Goal: Feedback & Contribution: Leave review/rating

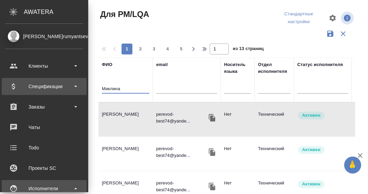
drag, startPoint x: 61, startPoint y: 87, endPoint x: 24, endPoint y: 84, distance: 36.9
click at [24, 84] on div ".cls-1 fill:#fff; AWATERA Румянцева Дарья d.rumyantseva Клиенты Спецификации За…" at bounding box center [184, 97] width 368 height 194
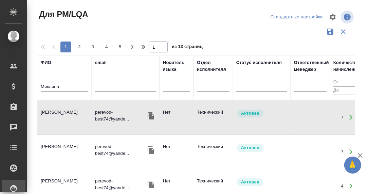
click at [67, 111] on td "Миклина Екатерина Андреевна" at bounding box center [64, 117] width 54 height 24
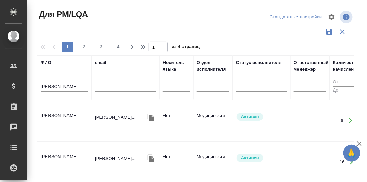
click at [62, 114] on td "Лажинцева Ирина Сергеевна" at bounding box center [64, 121] width 54 height 24
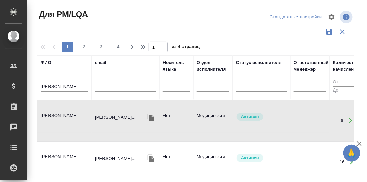
click at [62, 114] on td "Лажинцева Ирина Сергеевна" at bounding box center [64, 121] width 54 height 24
drag, startPoint x: 71, startPoint y: 86, endPoint x: 35, endPoint y: 86, distance: 35.7
click at [35, 86] on div "Для PM/LQA Стандартные настройки 1 2 3 4 1 из 4 страниц ФИО Лажинцева email Нос…" at bounding box center [199, 152] width 330 height 304
paste input "ан Байхан"
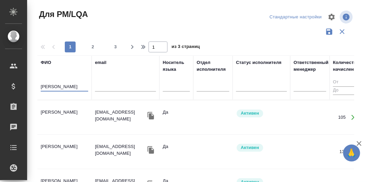
click at [55, 110] on td "Ван Байхан" at bounding box center [64, 117] width 54 height 24
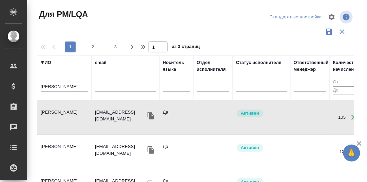
click at [55, 110] on td "Ван Байхан" at bounding box center [64, 117] width 54 height 24
drag, startPoint x: 70, startPoint y: 84, endPoint x: 22, endPoint y: 84, distance: 47.2
click at [22, 84] on div ".cls-1 fill:#fff; AWATERA Румянцева Дарья d.rumyantseva Клиенты Спецификации За…" at bounding box center [183, 91] width 367 height 182
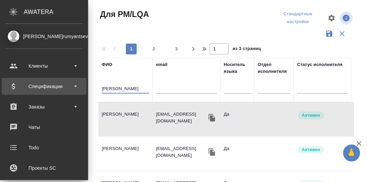
paste input "абашева Бурулсун"
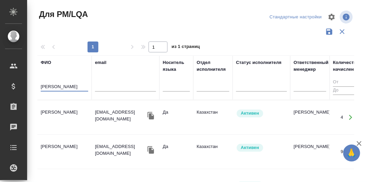
click at [65, 111] on td "Бабашева Бурулсун Ишенбековна" at bounding box center [64, 117] width 54 height 24
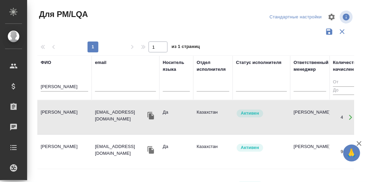
click at [65, 111] on td "Бабашева Бурулсун Ишенбековна" at bounding box center [64, 117] width 54 height 24
click at [64, 109] on td "Бабашева Бурулсун Ишенбековна" at bounding box center [64, 117] width 54 height 24
drag, startPoint x: 86, startPoint y: 88, endPoint x: 37, endPoint y: 85, distance: 49.3
click at [37, 85] on th "ФИО Бабашева Бурулсун" at bounding box center [64, 77] width 54 height 44
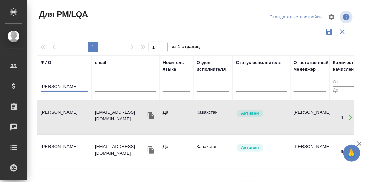
paste input "рамов Заур"
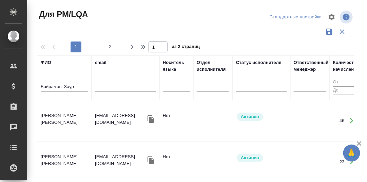
click at [58, 111] on td "Байрамов Заур Аслан оглы" at bounding box center [64, 121] width 54 height 24
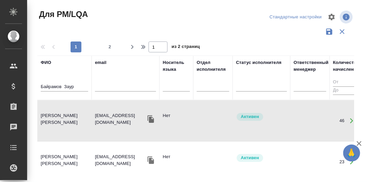
click at [58, 111] on td "Байрамов Заур Аслан оглы" at bounding box center [64, 121] width 54 height 24
drag, startPoint x: 78, startPoint y: 88, endPoint x: 39, endPoint y: 88, distance: 39.7
click at [39, 88] on th "ФИО Байрамов Заур" at bounding box center [64, 77] width 54 height 44
paste input "рутюнян Гоа"
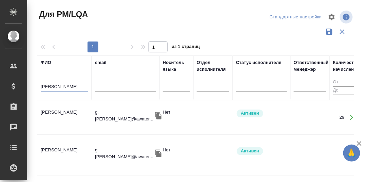
click at [56, 111] on td "Арутюнян Гоар Давидовна" at bounding box center [64, 117] width 54 height 24
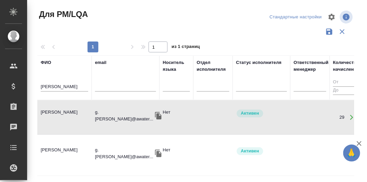
click at [56, 111] on td "Арутюнян Гоар Давидовна" at bounding box center [64, 117] width 54 height 24
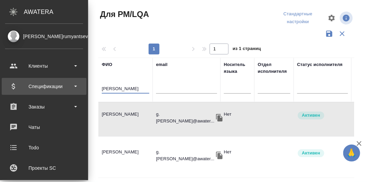
drag, startPoint x: 75, startPoint y: 86, endPoint x: 17, endPoint y: 86, distance: 57.4
click at [17, 86] on div ".cls-1 fill:#fff; AWATERA Румянцева Дарья d.rumyantseva Клиенты Спецификации За…" at bounding box center [183, 91] width 367 height 182
paste input "уляр Ксения"
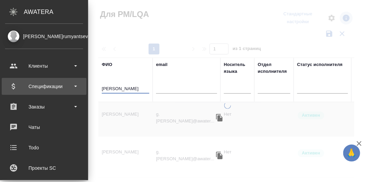
type input "Гуляр [PERSON_NAME]"
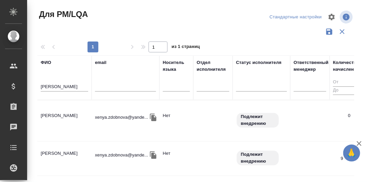
click at [50, 115] on td "Гуляр [PERSON_NAME]" at bounding box center [64, 121] width 54 height 24
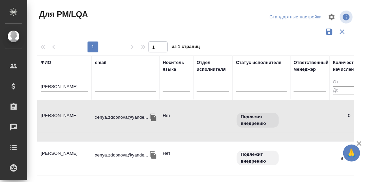
click at [50, 115] on td "[PERSON_NAME]" at bounding box center [64, 121] width 54 height 24
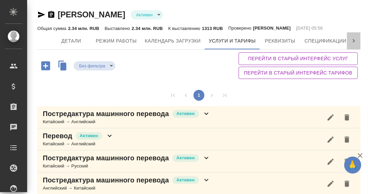
click at [350, 40] on icon at bounding box center [353, 40] width 7 height 7
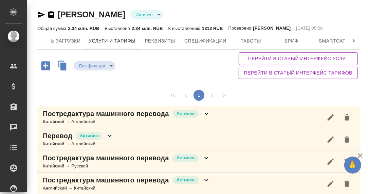
scroll to position [0, 253]
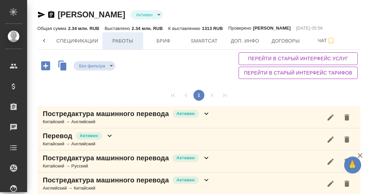
click at [125, 39] on span "Работы" at bounding box center [123, 41] width 33 height 8
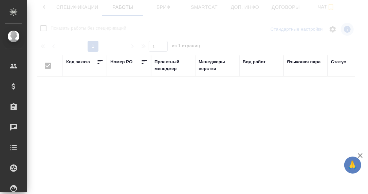
checkbox input "false"
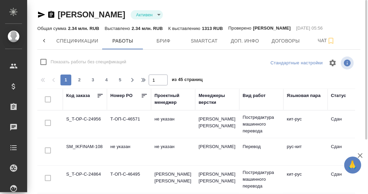
scroll to position [75, 0]
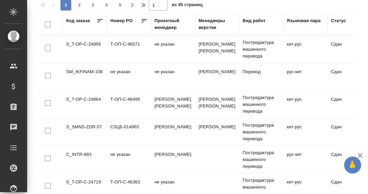
click at [345, 30] on div "Статус" at bounding box center [349, 24] width 37 height 14
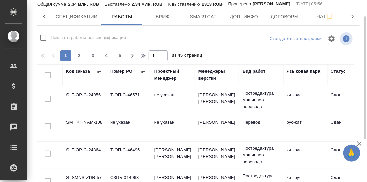
scroll to position [0, 0]
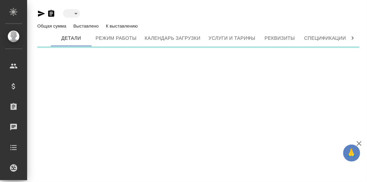
type input "active"
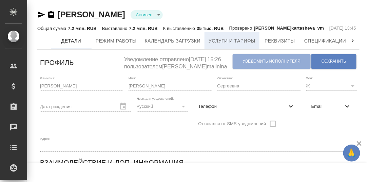
click at [228, 45] on span "Услуги и тарифы" at bounding box center [232, 41] width 47 height 8
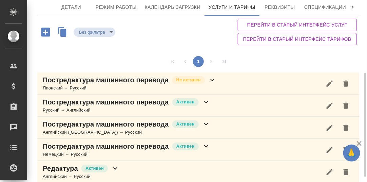
scroll to position [68, 0]
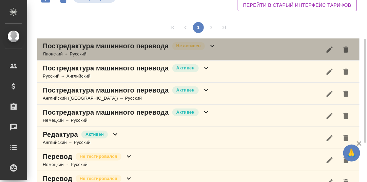
click at [212, 50] on icon at bounding box center [212, 46] width 8 height 8
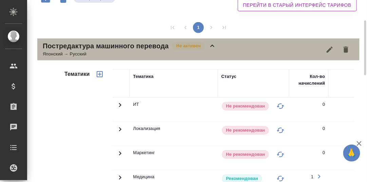
click at [212, 50] on icon at bounding box center [212, 46] width 8 height 8
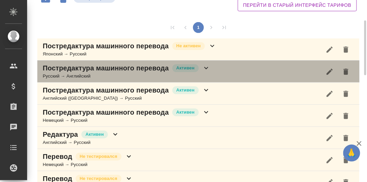
click at [206, 72] on icon at bounding box center [206, 68] width 8 height 8
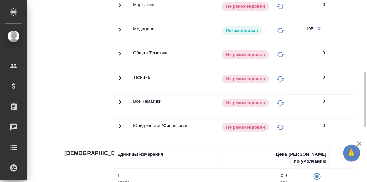
scroll to position [102, 0]
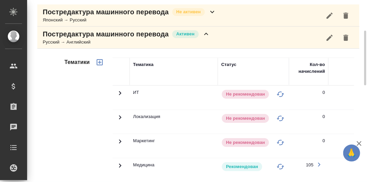
click at [205, 38] on icon at bounding box center [206, 34] width 8 height 8
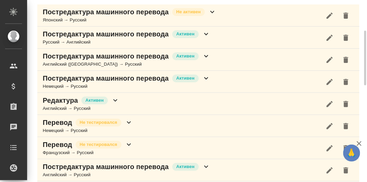
click at [206, 60] on icon at bounding box center [206, 56] width 8 height 8
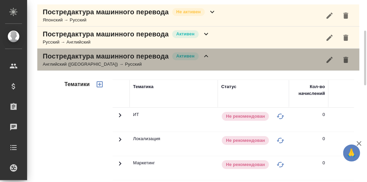
click at [206, 60] on icon at bounding box center [206, 56] width 8 height 8
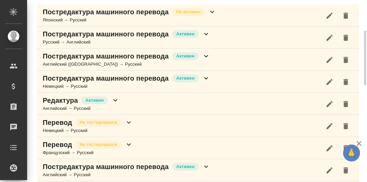
click at [205, 82] on icon at bounding box center [206, 78] width 8 height 8
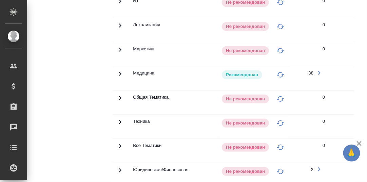
scroll to position [135, 0]
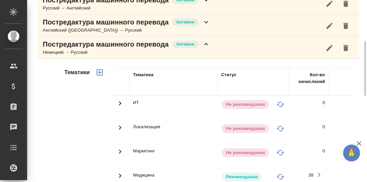
click at [208, 48] on icon at bounding box center [206, 44] width 8 height 8
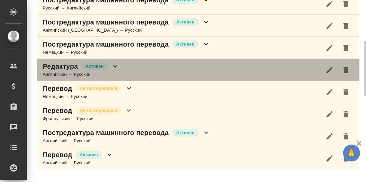
click at [115, 68] on icon at bounding box center [115, 66] width 4 height 2
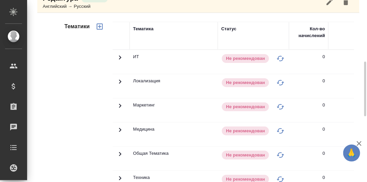
scroll to position [169, 0]
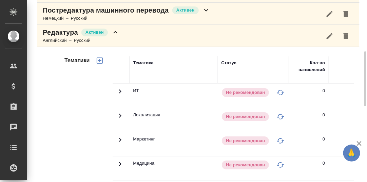
click at [116, 36] on icon at bounding box center [115, 32] width 8 height 8
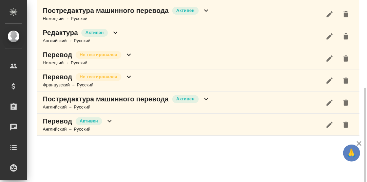
scroll to position [169, 0]
click at [129, 56] on icon at bounding box center [129, 55] width 4 height 2
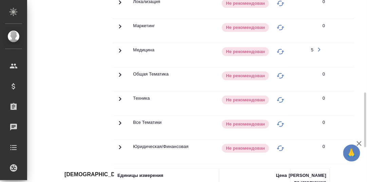
scroll to position [203, 0]
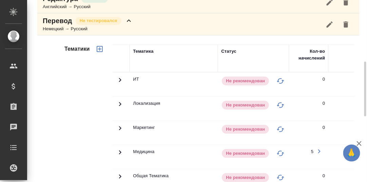
click at [128, 25] on icon at bounding box center [129, 21] width 8 height 8
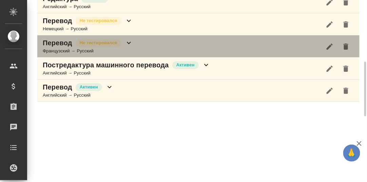
click at [128, 47] on icon at bounding box center [129, 43] width 8 height 8
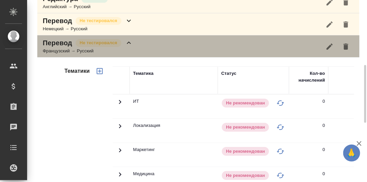
click at [128, 44] on icon at bounding box center [129, 42] width 4 height 2
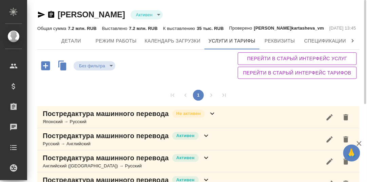
scroll to position [135, 0]
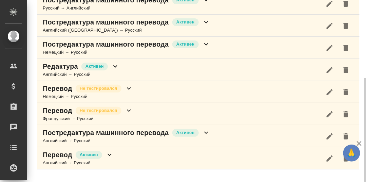
click at [205, 136] on icon at bounding box center [206, 132] width 8 height 8
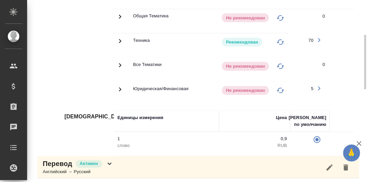
scroll to position [418, 0]
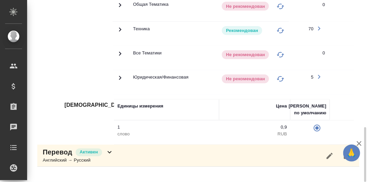
click at [121, 31] on icon at bounding box center [120, 29] width 2 height 4
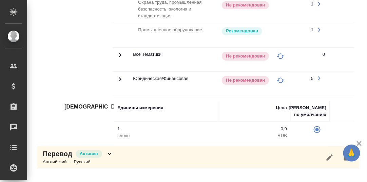
scroll to position [649, 0]
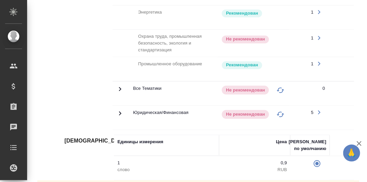
click at [320, 40] on icon "button" at bounding box center [319, 38] width 2 height 4
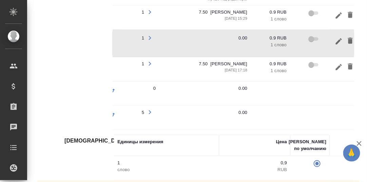
scroll to position [0, 170]
click at [336, 44] on icon "button" at bounding box center [338, 41] width 6 height 6
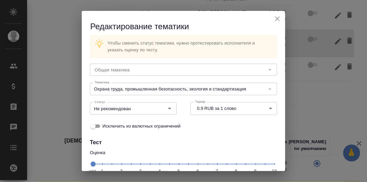
type input "Техника"
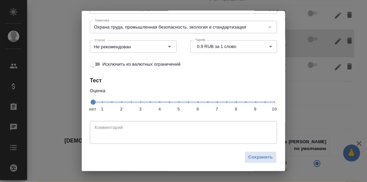
scroll to position [62, 0]
click at [221, 104] on span "нет 1 2 3 4 5 6 7 8 9 10" at bounding box center [184, 101] width 182 height 10
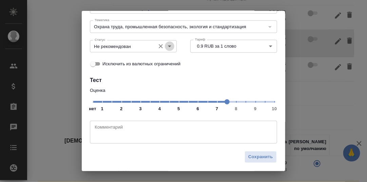
click at [167, 48] on icon "Open" at bounding box center [170, 46] width 8 height 8
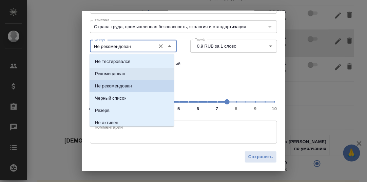
click at [117, 74] on p "Рекомендован" at bounding box center [110, 73] width 30 height 7
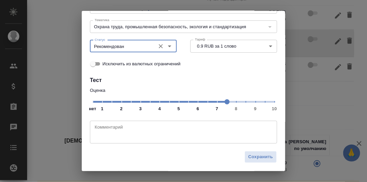
type input "Рекомендован"
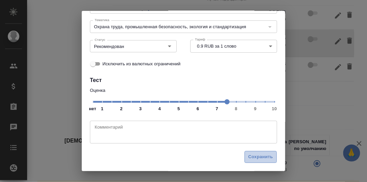
click at [254, 155] on span "Сохранить" at bounding box center [261, 157] width 25 height 8
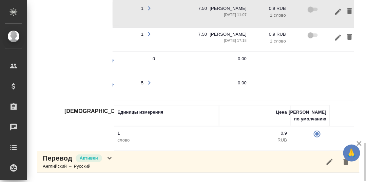
scroll to position [682, 0]
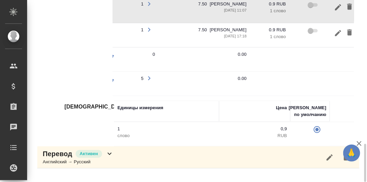
click at [108, 158] on icon at bounding box center [110, 153] width 8 height 8
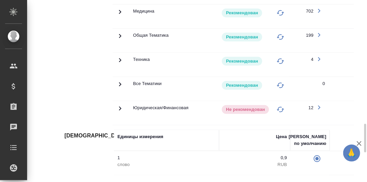
scroll to position [931, 0]
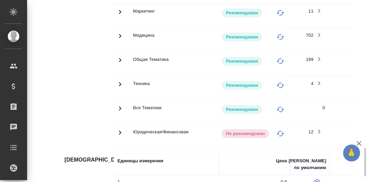
click at [121, 88] on icon at bounding box center [120, 84] width 8 height 8
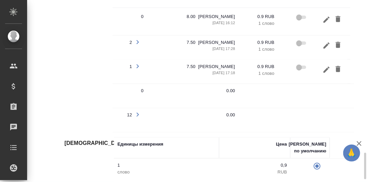
scroll to position [0, 183]
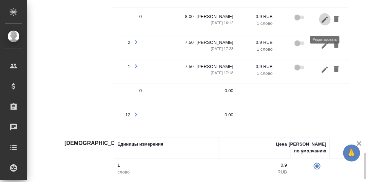
click at [327, 23] on icon "button" at bounding box center [325, 19] width 8 height 8
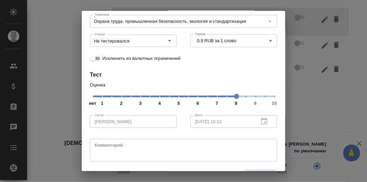
scroll to position [68, 0]
click at [222, 97] on span "нет 1 2 3 4 5 6 7 8 9 10" at bounding box center [184, 96] width 182 height 10
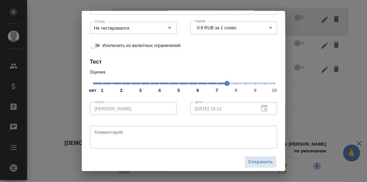
scroll to position [85, 0]
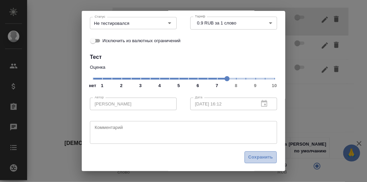
click at [249, 152] on button "Сохранить" at bounding box center [261, 157] width 32 height 12
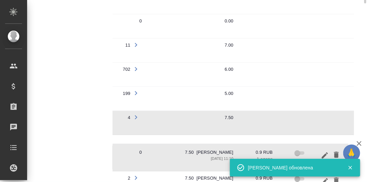
scroll to position [762, 0]
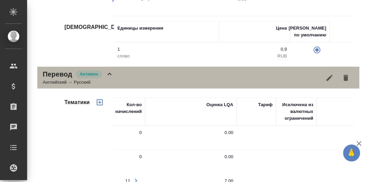
click at [111, 78] on icon at bounding box center [110, 74] width 8 height 8
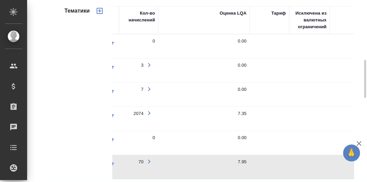
scroll to position [150, 0]
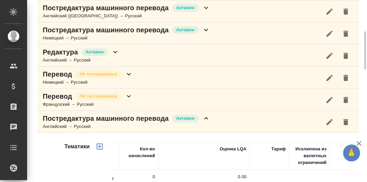
click at [206, 122] on icon at bounding box center [206, 118] width 8 height 8
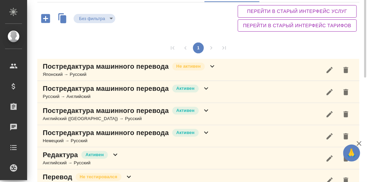
scroll to position [0, 0]
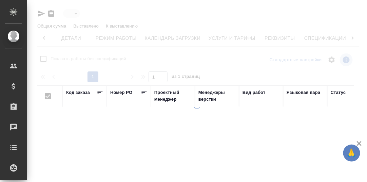
type input "active"
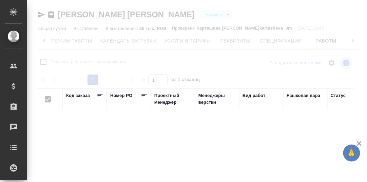
checkbox input "false"
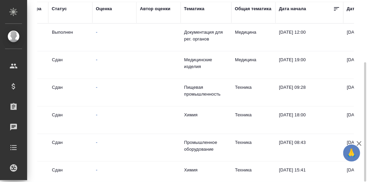
scroll to position [0, 278]
click at [245, 10] on div "Общая тематика" at bounding box center [254, 8] width 37 height 7
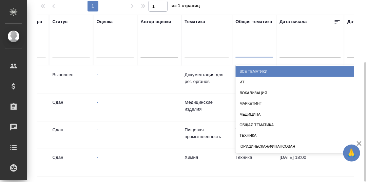
click at [240, 52] on div at bounding box center [254, 50] width 37 height 10
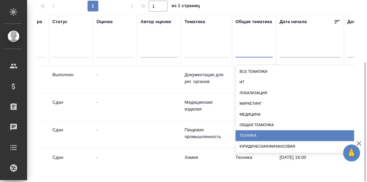
drag, startPoint x: 264, startPoint y: 133, endPoint x: 254, endPoint y: 108, distance: 26.6
click at [264, 132] on div "Техника" at bounding box center [304, 135] width 136 height 11
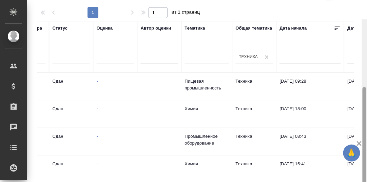
scroll to position [108, 0]
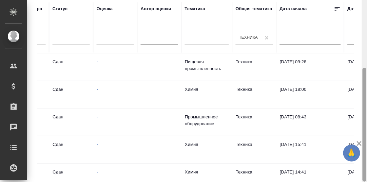
drag, startPoint x: 365, startPoint y: 73, endPoint x: 366, endPoint y: 78, distance: 5.1
click at [365, 78] on div at bounding box center [365, 125] width 4 height 114
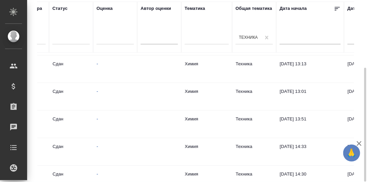
scroll to position [360, 278]
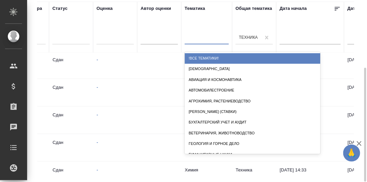
click at [195, 39] on div at bounding box center [207, 38] width 44 height 10
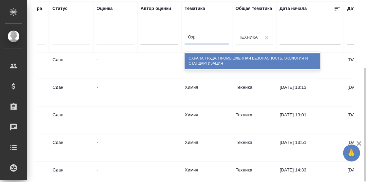
type input "Охра"
click at [202, 55] on div "Охрана труда, промышленная безопасность, экология и стандартизация" at bounding box center [253, 61] width 136 height 16
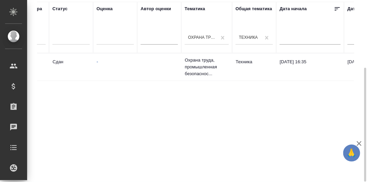
scroll to position [0, 0]
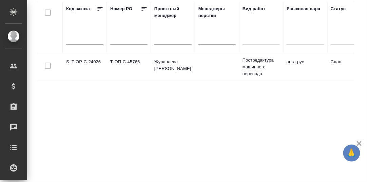
click at [85, 61] on td "S_T-OP-C-24026" at bounding box center [85, 67] width 44 height 24
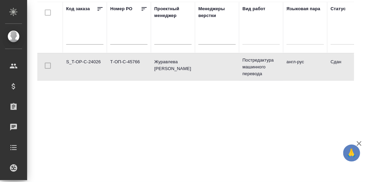
click at [79, 61] on td "S_T-OP-C-24026" at bounding box center [85, 67] width 44 height 24
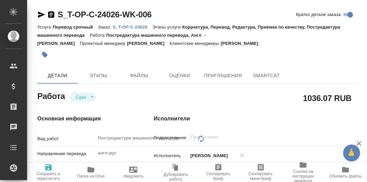
type textarea "x"
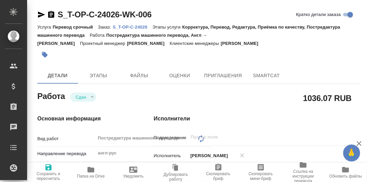
type textarea "x"
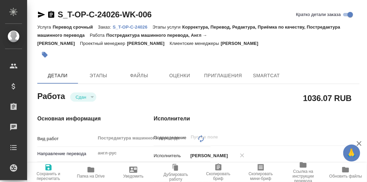
type textarea "x"
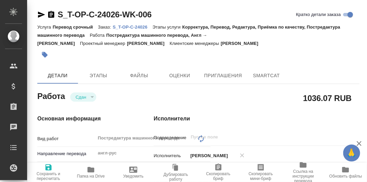
type textarea "x"
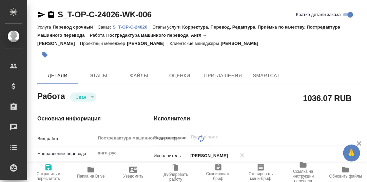
type textarea "x"
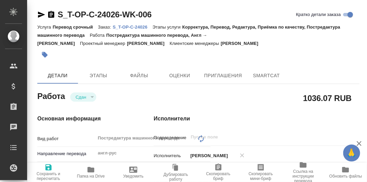
click at [133, 27] on p "S_T-OP-C-24026" at bounding box center [133, 26] width 40 height 5
type textarea "x"
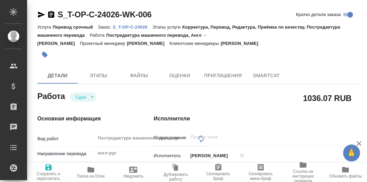
type textarea "x"
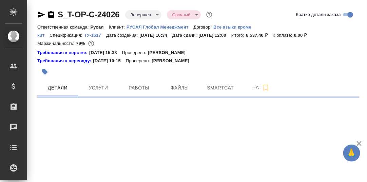
select select "RU"
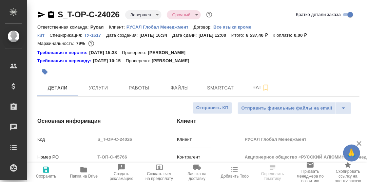
type textarea "x"
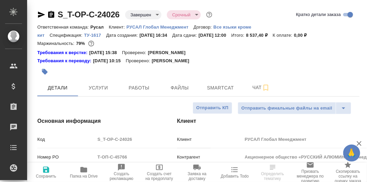
type textarea "x"
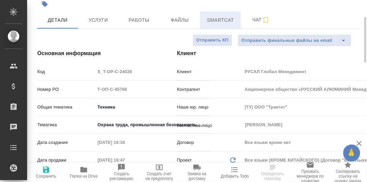
click at [216, 23] on span "Smartcat" at bounding box center [220, 20] width 33 height 8
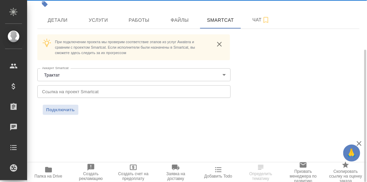
scroll to position [68, 0]
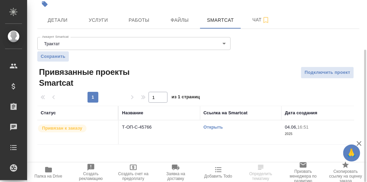
click at [217, 126] on link "Открыть" at bounding box center [213, 126] width 19 height 5
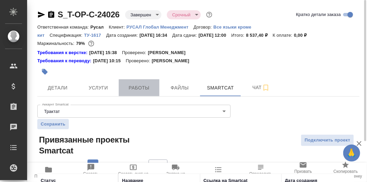
click at [142, 88] on span "Работы" at bounding box center [139, 88] width 33 height 8
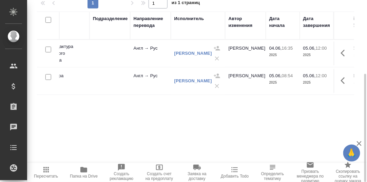
scroll to position [0, 162]
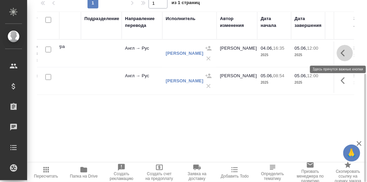
click at [343, 54] on icon "button" at bounding box center [343, 53] width 4 height 7
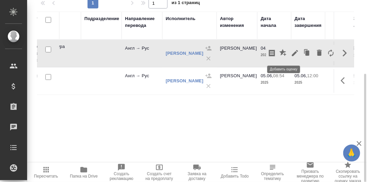
click at [285, 51] on icon "button" at bounding box center [283, 52] width 7 height 7
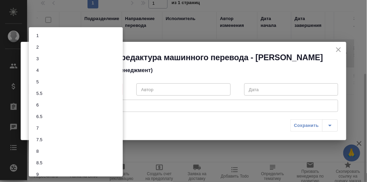
drag, startPoint x: 117, startPoint y: 95, endPoint x: 114, endPoint y: 97, distance: 4.0
click at [117, 95] on body "🙏 .cls-1 fill:#fff; AWATERA [PERSON_NAME] d.rumyantseva Клиенты Спецификации За…" at bounding box center [183, 91] width 367 height 182
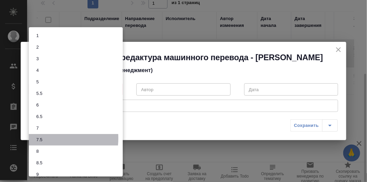
click at [46, 138] on li "7.5" at bounding box center [76, 140] width 94 height 12
type input "7.5"
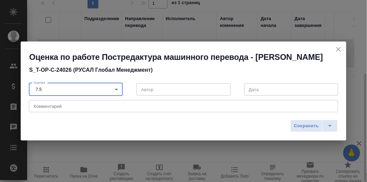
click at [50, 109] on textarea at bounding box center [184, 106] width 300 height 5
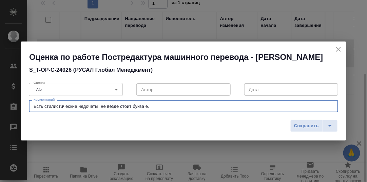
drag, startPoint x: 145, startPoint y: 111, endPoint x: 108, endPoint y: 110, distance: 37.0
click at [108, 109] on textarea "Есть стилистические недочеты, не везде стоит буква ё." at bounding box center [184, 106] width 300 height 5
type textarea "Есть стилистические недочеты, не соблюдено правило буквы ё."
click at [304, 128] on span "Сохранить" at bounding box center [306, 126] width 25 height 8
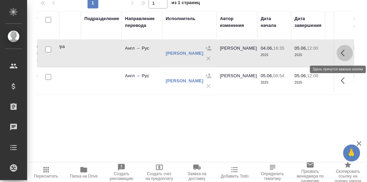
click at [345, 53] on icon "button" at bounding box center [345, 53] width 8 height 8
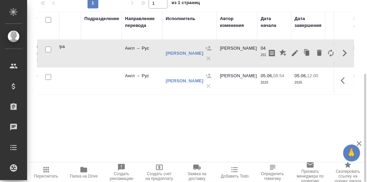
click at [261, 117] on div "Код Статус Услуга Этап Подразделение Направление перевода Исполнитель Автор изм…" at bounding box center [195, 88] width 317 height 153
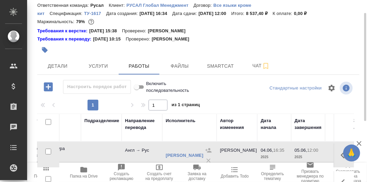
scroll to position [0, 0]
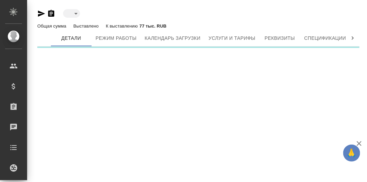
type input "active"
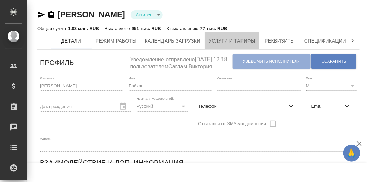
drag, startPoint x: 230, startPoint y: 41, endPoint x: 169, endPoint y: 53, distance: 61.7
click at [229, 41] on span "Услуги и тарифы" at bounding box center [232, 41] width 47 height 8
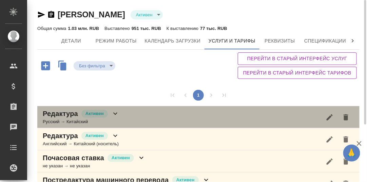
click at [116, 111] on icon at bounding box center [115, 113] width 8 height 8
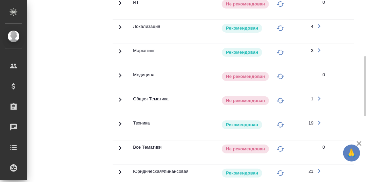
scroll to position [237, 0]
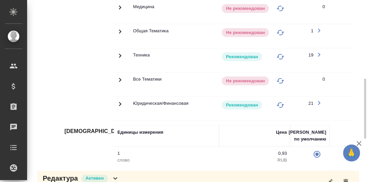
click at [118, 55] on icon at bounding box center [120, 56] width 8 height 8
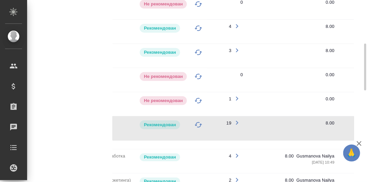
scroll to position [68, 0]
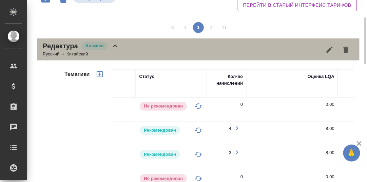
click at [116, 44] on icon at bounding box center [115, 46] width 8 height 8
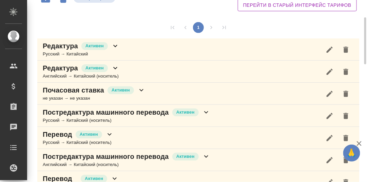
click at [116, 67] on icon at bounding box center [115, 68] width 8 height 8
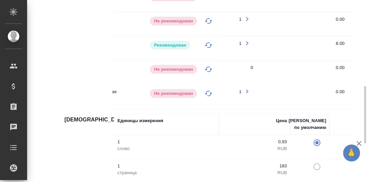
scroll to position [0, 0]
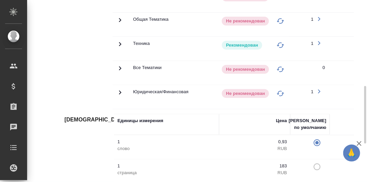
click at [120, 41] on icon at bounding box center [120, 44] width 8 height 8
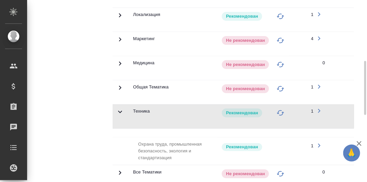
scroll to position [68, 0]
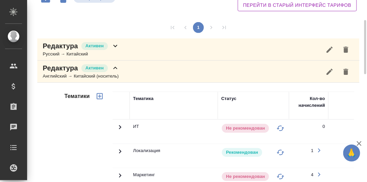
click at [114, 68] on icon at bounding box center [115, 68] width 8 height 8
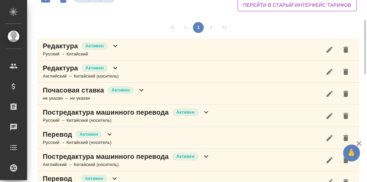
click at [141, 91] on icon at bounding box center [142, 90] width 8 height 8
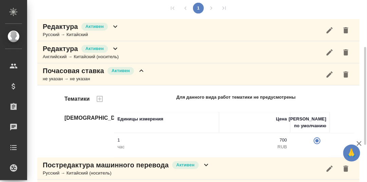
scroll to position [121, 0]
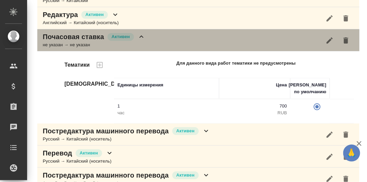
click at [142, 39] on icon at bounding box center [142, 37] width 8 height 8
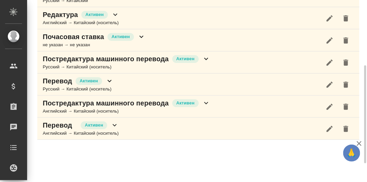
scroll to position [121, 0]
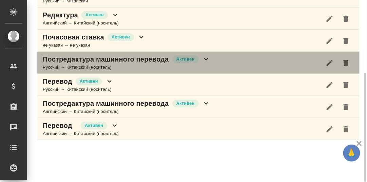
click at [206, 58] on icon at bounding box center [206, 59] width 8 height 8
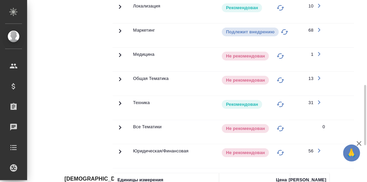
scroll to position [290, 0]
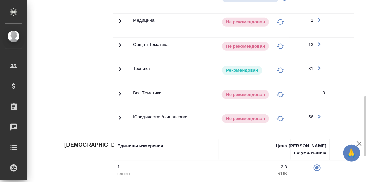
click at [120, 67] on icon at bounding box center [120, 69] width 8 height 8
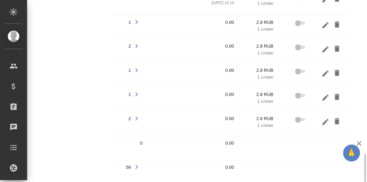
scroll to position [459, 0]
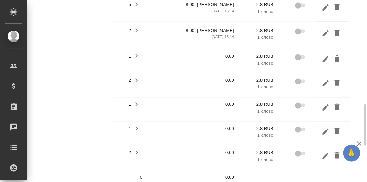
click at [326, 56] on icon "button" at bounding box center [326, 59] width 6 height 6
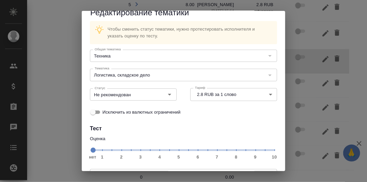
scroll to position [62, 0]
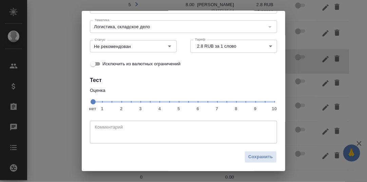
click at [233, 100] on span "нет 1 2 3 4 5 6 7 8 9 10" at bounding box center [184, 101] width 182 height 10
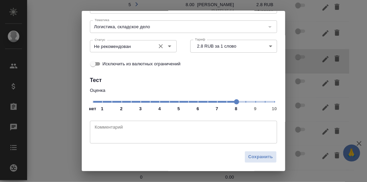
click at [168, 47] on icon "Open" at bounding box center [170, 46] width 8 height 8
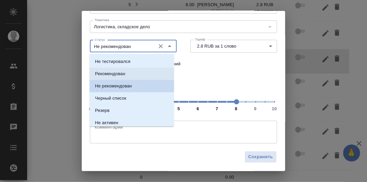
drag, startPoint x: 120, startPoint y: 72, endPoint x: 189, endPoint y: 99, distance: 74.3
click at [120, 72] on p "Рекомендован" at bounding box center [110, 73] width 30 height 7
type input "Рекомендован"
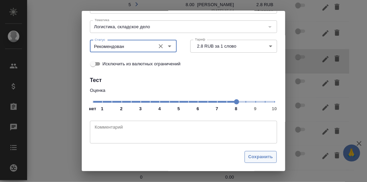
click at [258, 156] on span "Сохранить" at bounding box center [261, 157] width 25 height 8
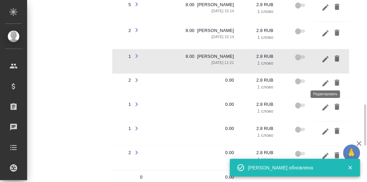
click at [325, 80] on icon "button" at bounding box center [326, 83] width 6 height 6
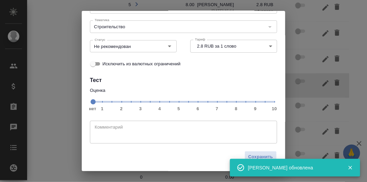
click at [233, 106] on span "нет 1 2 3 4 5 6 7 8 9 10" at bounding box center [184, 101] width 182 height 10
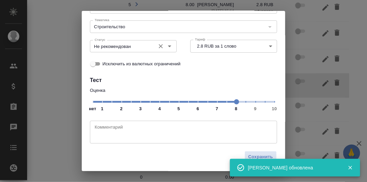
click at [168, 47] on icon "Open" at bounding box center [169, 46] width 3 height 2
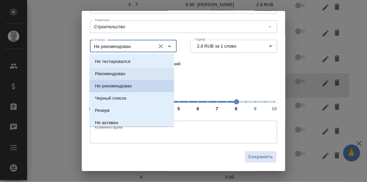
click at [112, 74] on p "Рекомендован" at bounding box center [110, 73] width 30 height 7
type input "Рекомендован"
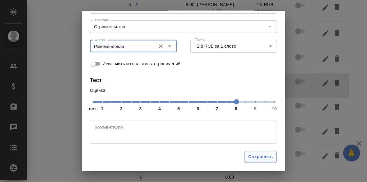
click at [257, 154] on span "Сохранить" at bounding box center [261, 157] width 25 height 8
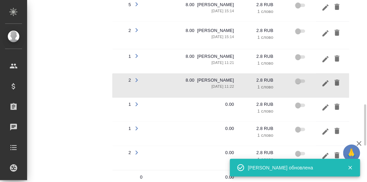
scroll to position [493, 0]
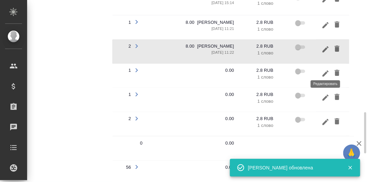
click at [327, 70] on icon "button" at bounding box center [326, 73] width 8 height 8
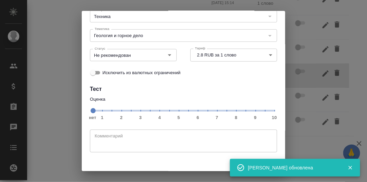
scroll to position [62, 0]
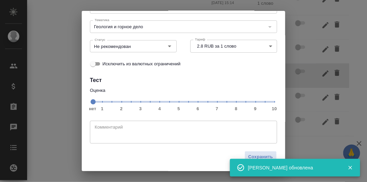
click at [232, 105] on span "нет 1 2 3 4 5 6 7 8 9 10" at bounding box center [184, 101] width 182 height 10
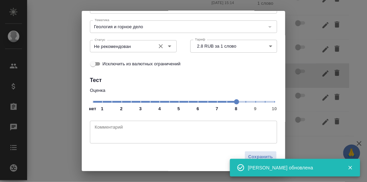
click at [168, 47] on icon "Open" at bounding box center [169, 46] width 3 height 2
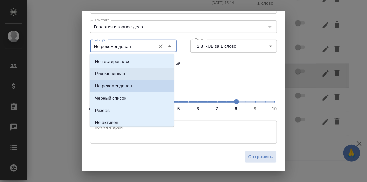
click at [143, 73] on li "Рекомендован" at bounding box center [132, 74] width 85 height 12
type input "Рекомендован"
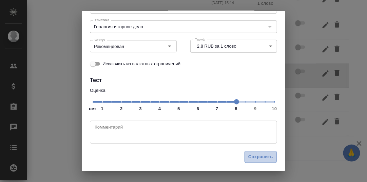
click at [254, 158] on span "Сохранить" at bounding box center [261, 157] width 25 height 8
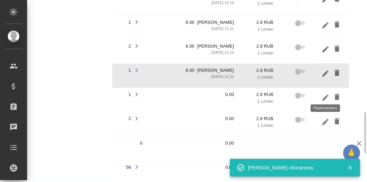
click at [325, 97] on icon "button" at bounding box center [326, 97] width 8 height 8
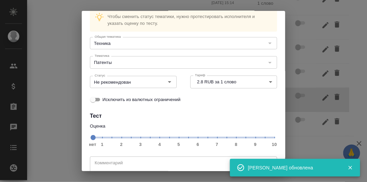
scroll to position [34, 0]
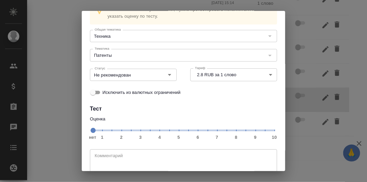
click at [234, 130] on span "нет 1 2 3 4 5 6 7 8 9 10" at bounding box center [184, 130] width 182 height 10
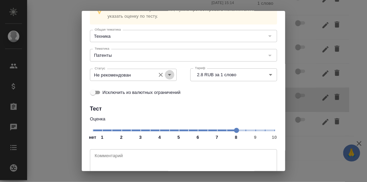
click at [170, 75] on icon "Open" at bounding box center [170, 75] width 8 height 8
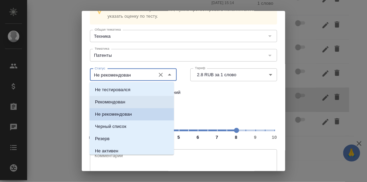
drag, startPoint x: 140, startPoint y: 104, endPoint x: 144, endPoint y: 103, distance: 4.9
click at [140, 104] on li "Рекомендован" at bounding box center [132, 102] width 85 height 12
type input "Рекомендован"
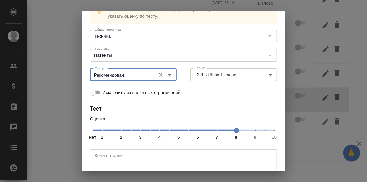
scroll to position [62, 0]
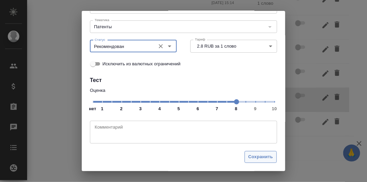
click at [257, 158] on span "Сохранить" at bounding box center [261, 157] width 25 height 8
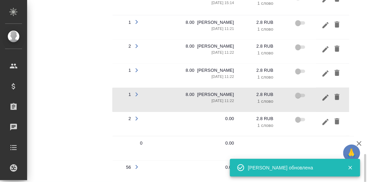
scroll to position [527, 0]
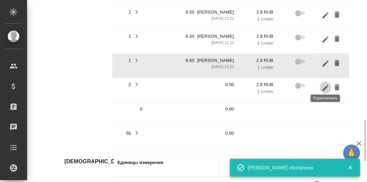
click at [322, 84] on icon "button" at bounding box center [326, 88] width 8 height 8
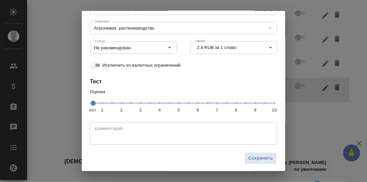
scroll to position [62, 0]
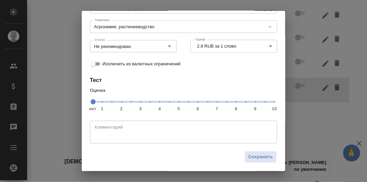
click at [233, 105] on span "нет 1 2 3 4 5 6 7 8 9 10" at bounding box center [184, 101] width 182 height 10
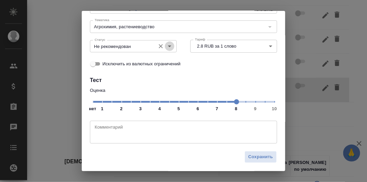
click at [169, 46] on icon "Open" at bounding box center [170, 46] width 8 height 8
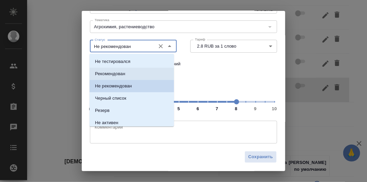
click at [140, 75] on li "Рекомендован" at bounding box center [132, 74] width 85 height 12
type input "Рекомендован"
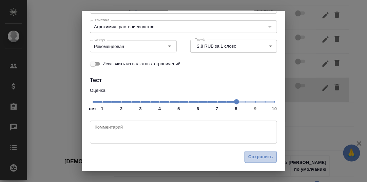
click at [253, 153] on span "Сохранить" at bounding box center [261, 157] width 25 height 8
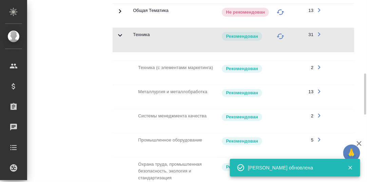
scroll to position [222, 0]
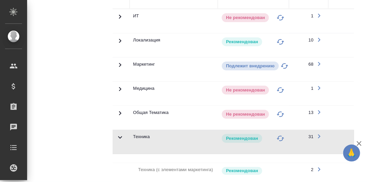
click at [121, 133] on icon at bounding box center [120, 137] width 8 height 8
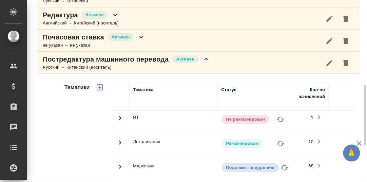
scroll to position [87, 0]
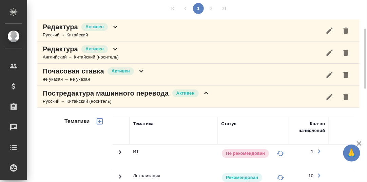
click at [207, 93] on icon at bounding box center [206, 93] width 8 height 8
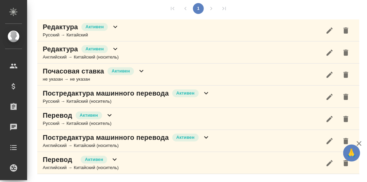
scroll to position [86, 0]
click at [111, 115] on icon at bounding box center [110, 115] width 8 height 8
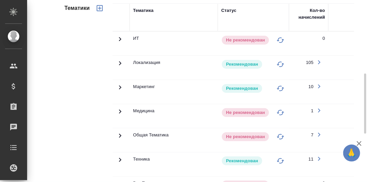
scroll to position [290, 0]
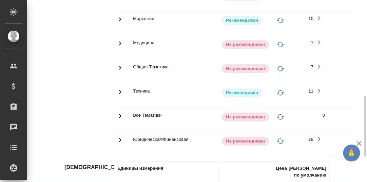
click at [119, 89] on icon at bounding box center [120, 92] width 8 height 8
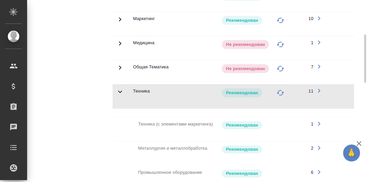
scroll to position [154, 0]
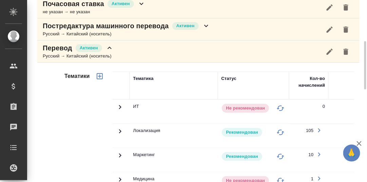
drag, startPoint x: 109, startPoint y: 47, endPoint x: 110, endPoint y: 51, distance: 4.1
click at [109, 47] on icon at bounding box center [110, 48] width 8 height 8
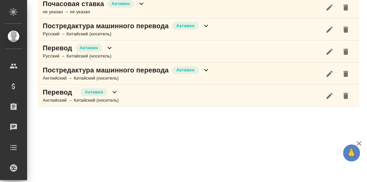
scroll to position [153, 0]
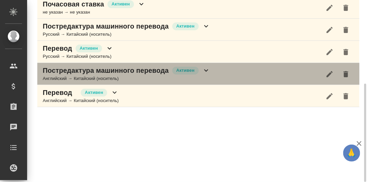
click at [205, 69] on icon at bounding box center [206, 70] width 8 height 8
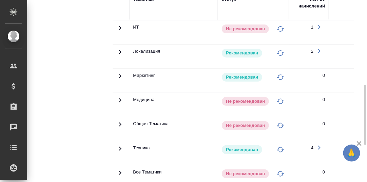
scroll to position [323, 0]
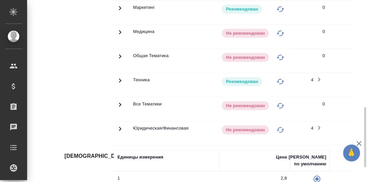
click at [121, 78] on icon at bounding box center [120, 80] width 8 height 8
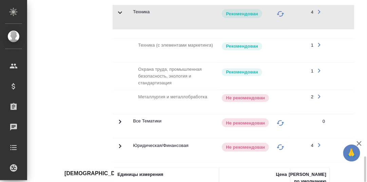
scroll to position [425, 0]
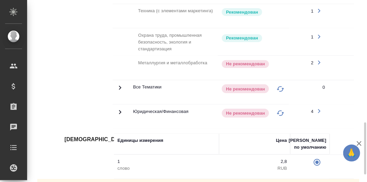
click at [185, 124] on td "Юридическая/Финансовая" at bounding box center [174, 116] width 88 height 24
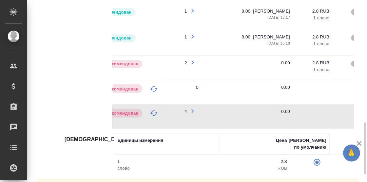
scroll to position [0, 183]
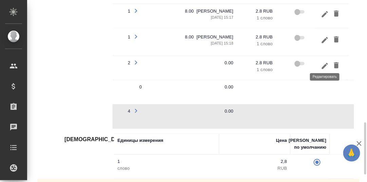
click at [327, 63] on icon "button" at bounding box center [325, 65] width 8 height 8
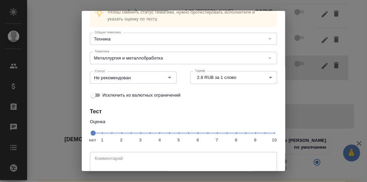
scroll to position [62, 0]
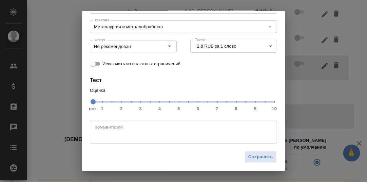
click at [233, 104] on span "нет 1 2 3 4 5 6 7 8 9 10" at bounding box center [184, 101] width 182 height 10
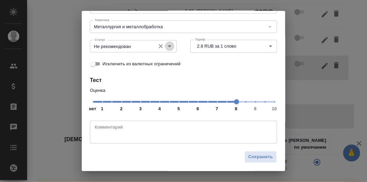
click at [168, 46] on icon "Open" at bounding box center [169, 46] width 3 height 2
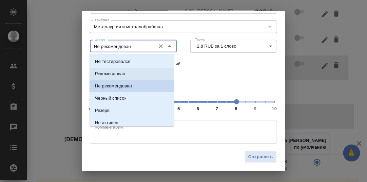
click at [115, 73] on p "Рекомендован" at bounding box center [110, 73] width 30 height 7
type input "Рекомендован"
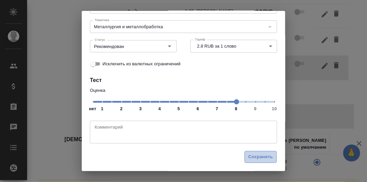
click at [250, 158] on span "Сохранить" at bounding box center [261, 157] width 25 height 8
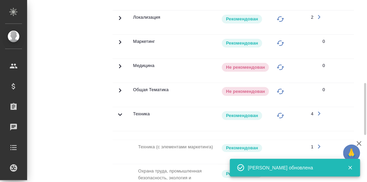
scroll to position [187, 0]
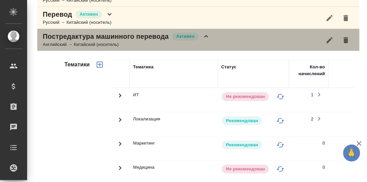
click at [206, 33] on icon at bounding box center [206, 36] width 8 height 8
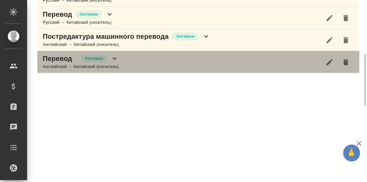
click at [117, 57] on icon at bounding box center [115, 58] width 8 height 8
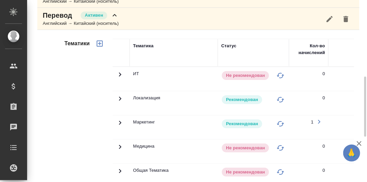
scroll to position [163, 0]
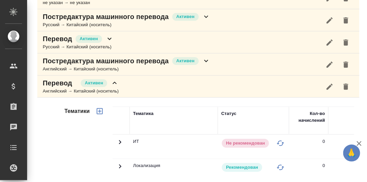
click at [116, 81] on icon at bounding box center [115, 83] width 8 height 8
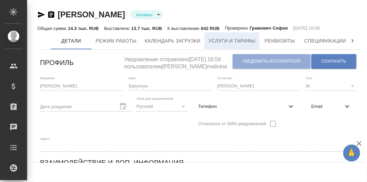
drag, startPoint x: 227, startPoint y: 40, endPoint x: 213, endPoint y: 43, distance: 14.0
click at [226, 40] on span "Услуги и тарифы" at bounding box center [232, 41] width 47 height 8
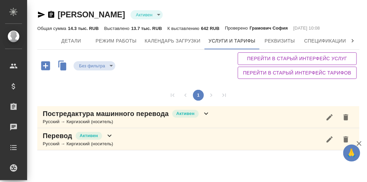
click at [205, 112] on icon at bounding box center [206, 113] width 8 height 8
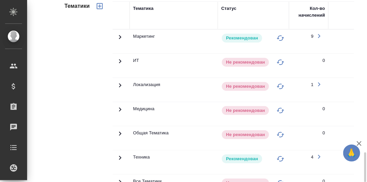
scroll to position [237, 0]
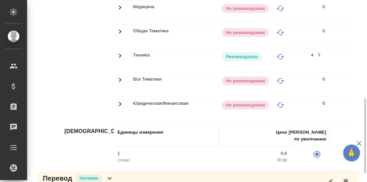
click at [119, 54] on icon at bounding box center [120, 56] width 8 height 8
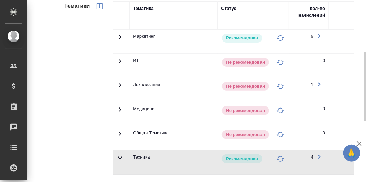
scroll to position [102, 0]
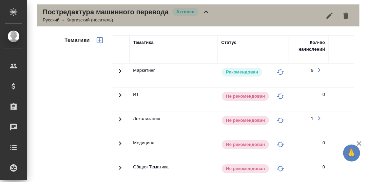
click at [207, 13] on icon at bounding box center [206, 12] width 8 height 8
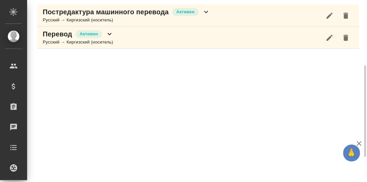
click at [108, 33] on icon at bounding box center [110, 34] width 8 height 8
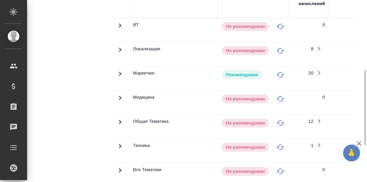
scroll to position [237, 0]
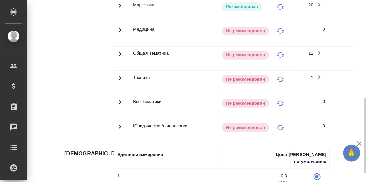
click at [118, 77] on icon at bounding box center [120, 78] width 8 height 8
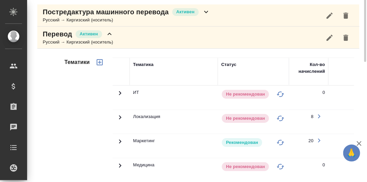
scroll to position [68, 0]
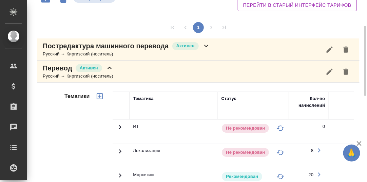
click at [205, 44] on icon at bounding box center [206, 46] width 8 height 8
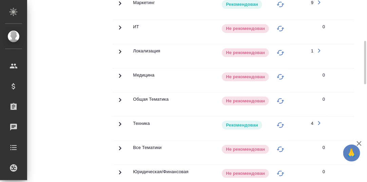
scroll to position [237, 0]
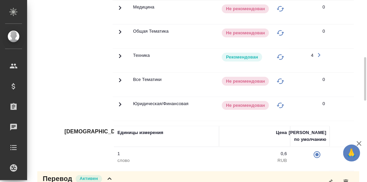
click at [121, 54] on icon at bounding box center [120, 56] width 2 height 4
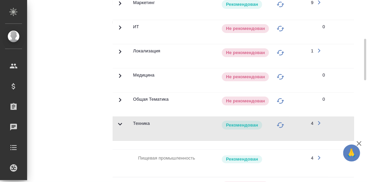
scroll to position [68, 0]
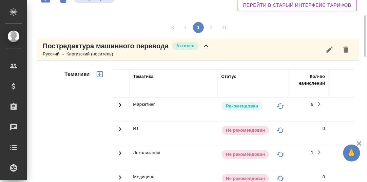
click at [207, 47] on icon at bounding box center [206, 46] width 8 height 8
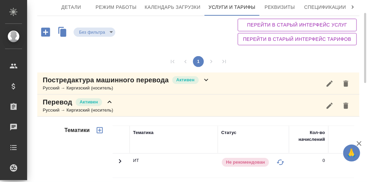
scroll to position [0, 0]
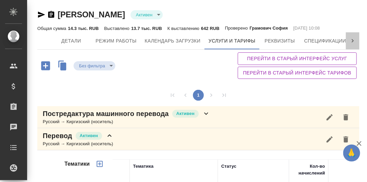
click at [353, 41] on icon at bounding box center [353, 40] width 2 height 3
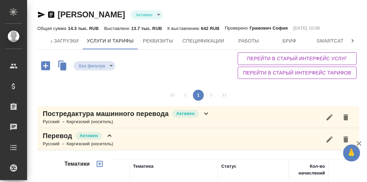
scroll to position [0, 208]
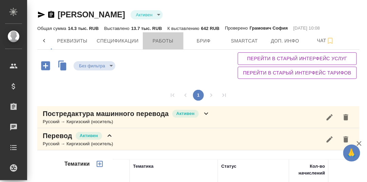
drag, startPoint x: 164, startPoint y: 40, endPoint x: 217, endPoint y: 65, distance: 59.1
click at [164, 40] on span "Работы" at bounding box center [163, 41] width 33 height 8
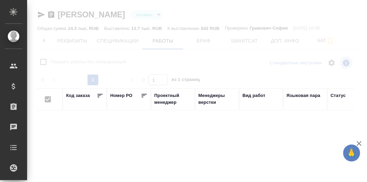
checkbox input "false"
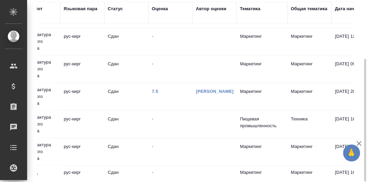
scroll to position [0, 223]
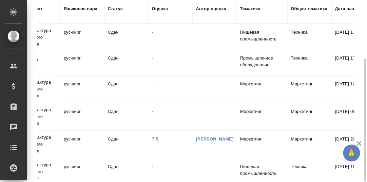
click at [159, 7] on div "Оценка" at bounding box center [160, 8] width 16 height 7
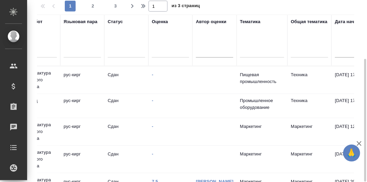
click at [158, 52] on div at bounding box center [170, 51] width 37 height 10
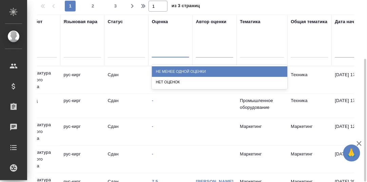
click at [170, 68] on div "Не менее одной оценки" at bounding box center [220, 71] width 136 height 11
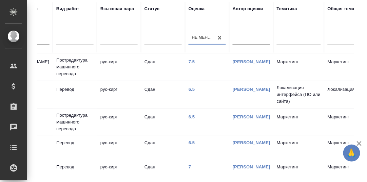
scroll to position [0, 188]
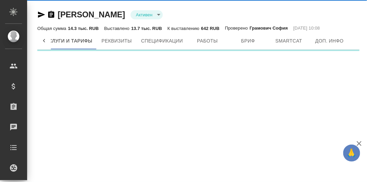
scroll to position [0, 154]
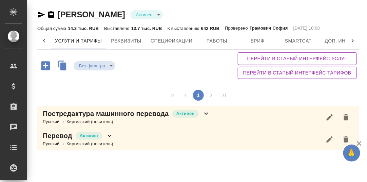
click at [207, 113] on icon at bounding box center [206, 113] width 4 height 2
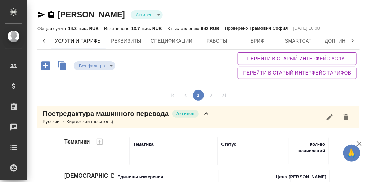
scroll to position [166, 0]
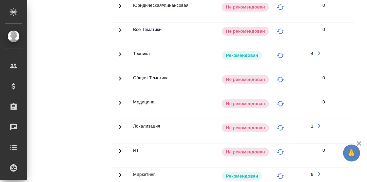
click at [119, 52] on icon at bounding box center [120, 54] width 8 height 8
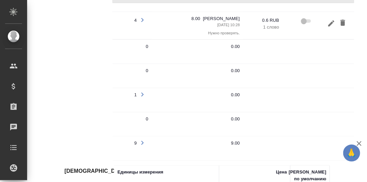
scroll to position [0, 177]
click at [331, 22] on icon "button" at bounding box center [331, 23] width 8 height 8
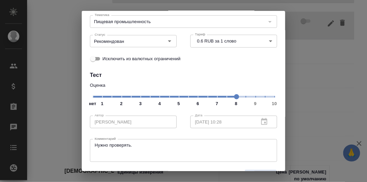
scroll to position [68, 0]
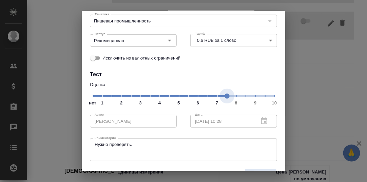
click at [222, 97] on span "нет 1 2 3 4 5 6 7 8 9 10" at bounding box center [184, 96] width 182 height 10
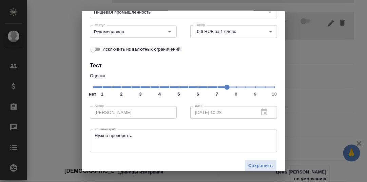
scroll to position [85, 0]
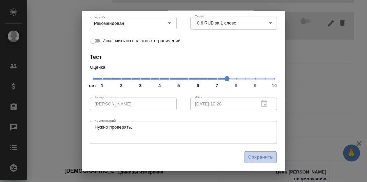
click at [257, 155] on span "Сохранить" at bounding box center [261, 157] width 25 height 8
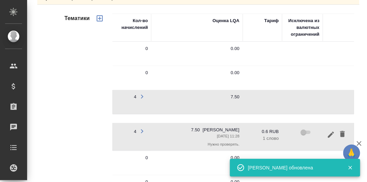
scroll to position [22, 0]
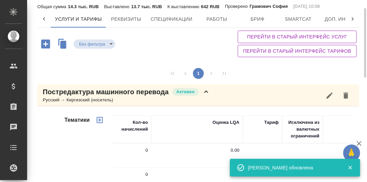
click at [206, 91] on icon at bounding box center [206, 92] width 8 height 8
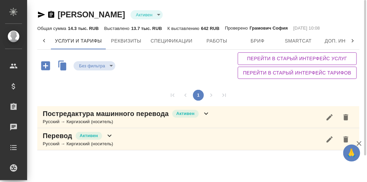
scroll to position [0, 0]
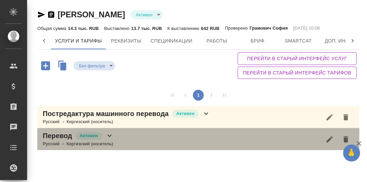
click at [107, 135] on icon at bounding box center [110, 135] width 8 height 8
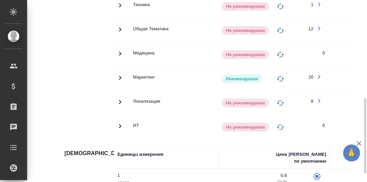
scroll to position [203, 0]
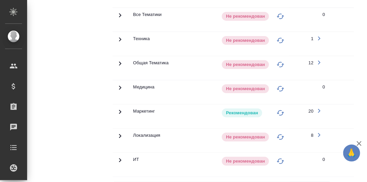
click at [118, 37] on icon at bounding box center [120, 39] width 8 height 8
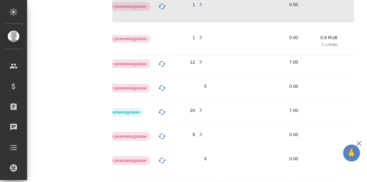
scroll to position [0, 187]
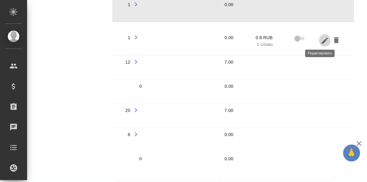
click at [321, 37] on icon "button" at bounding box center [325, 41] width 8 height 8
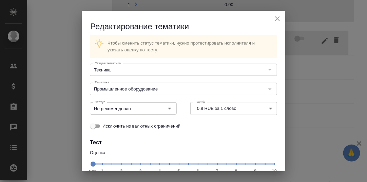
scroll to position [62, 0]
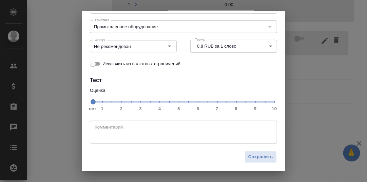
click at [214, 104] on span "нет 1 2 3 4 5 6 7 8 9 10" at bounding box center [184, 101] width 182 height 10
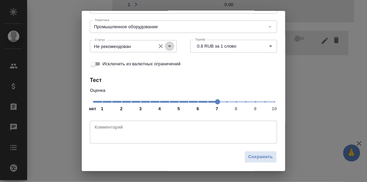
click at [167, 45] on icon "Open" at bounding box center [170, 46] width 8 height 8
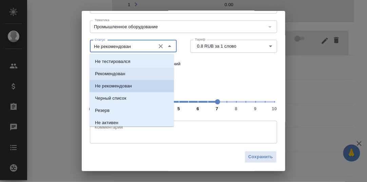
click at [122, 75] on p "Рекомендован" at bounding box center [110, 73] width 30 height 7
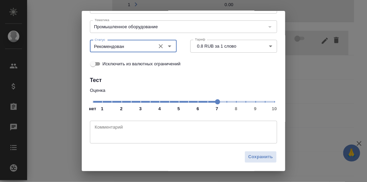
type input "Рекомендован"
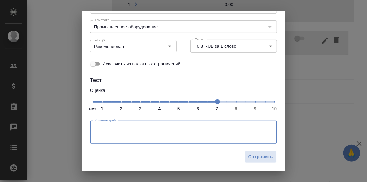
click at [117, 133] on textarea at bounding box center [184, 132] width 178 height 16
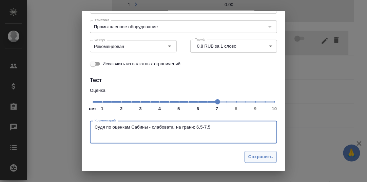
type textarea "Судя по оценкам Сабины - слабовата, на грани: 6,5-7,5"
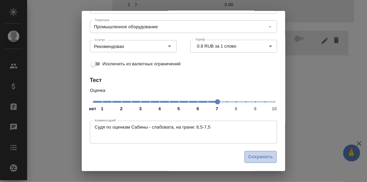
click at [257, 156] on span "Сохранить" at bounding box center [261, 157] width 25 height 8
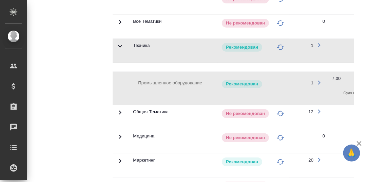
scroll to position [61, 0]
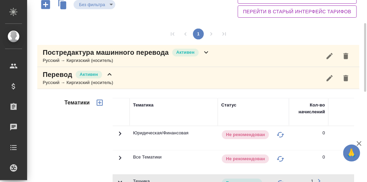
click at [111, 73] on icon at bounding box center [110, 74] width 8 height 8
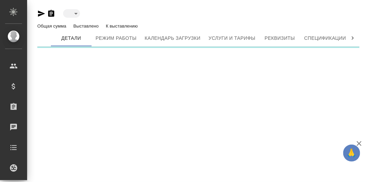
type input "active"
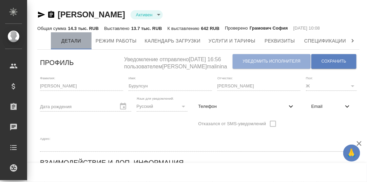
click at [67, 41] on span "Детали" at bounding box center [71, 41] width 33 height 8
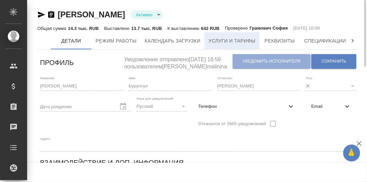
click at [222, 41] on span "Услуги и тарифы" at bounding box center [232, 41] width 47 height 8
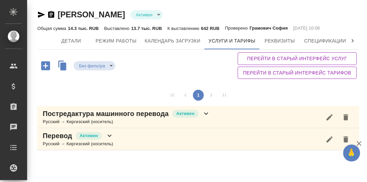
click at [109, 134] on icon at bounding box center [110, 135] width 8 height 8
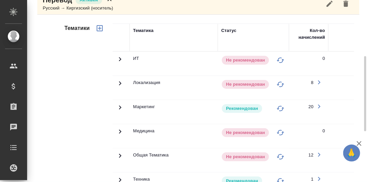
scroll to position [203, 0]
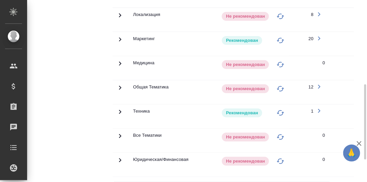
click at [121, 111] on icon at bounding box center [120, 112] width 8 height 8
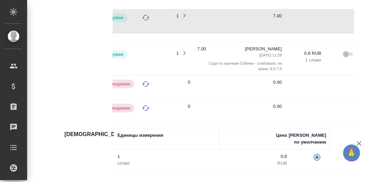
scroll to position [0, 183]
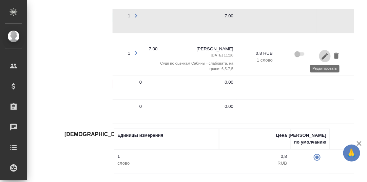
click at [326, 55] on icon "button" at bounding box center [325, 56] width 8 height 8
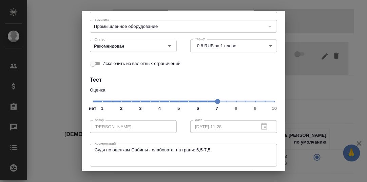
scroll to position [68, 0]
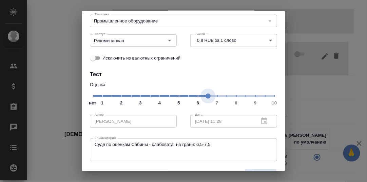
click at [203, 97] on span "нет 1 2 3 4 5 6 7 8 9 10" at bounding box center [184, 96] width 182 height 10
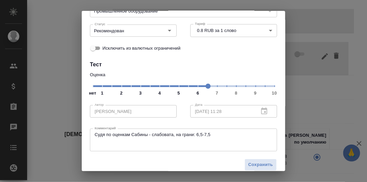
scroll to position [85, 0]
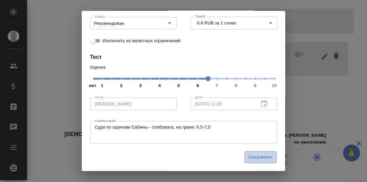
click at [250, 156] on span "Сохранить" at bounding box center [261, 157] width 25 height 8
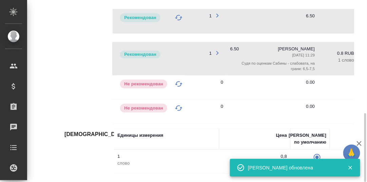
scroll to position [0, 183]
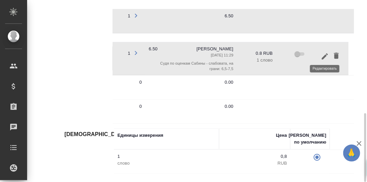
click at [326, 52] on icon "button" at bounding box center [325, 56] width 8 height 8
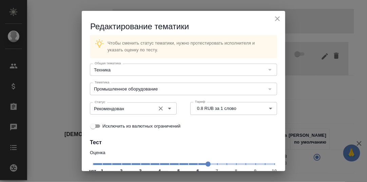
click at [169, 106] on icon "Open" at bounding box center [170, 108] width 8 height 8
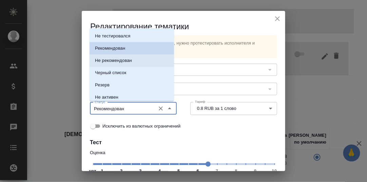
click at [115, 60] on p "Не рекомендован" at bounding box center [113, 60] width 37 height 7
type input "Не рекомендован"
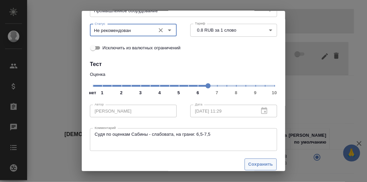
scroll to position [85, 0]
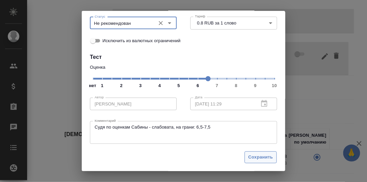
click at [250, 159] on span "Сохранить" at bounding box center [261, 157] width 25 height 8
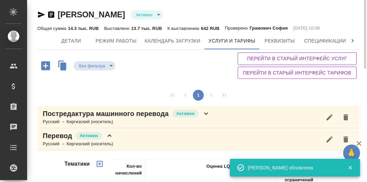
scroll to position [34, 0]
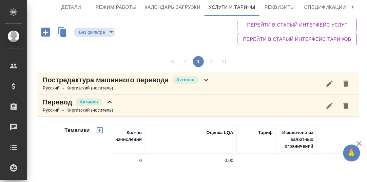
click at [110, 101] on icon at bounding box center [110, 102] width 4 height 2
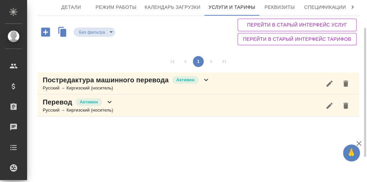
scroll to position [33, 0]
click at [208, 79] on icon at bounding box center [206, 80] width 4 height 2
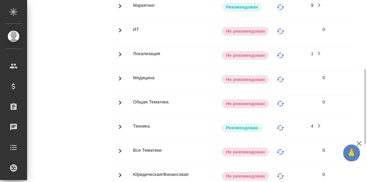
scroll to position [234, 0]
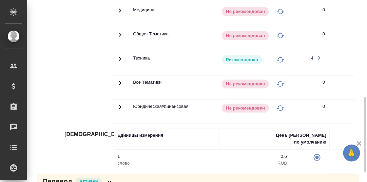
click at [120, 57] on icon at bounding box center [120, 59] width 8 height 8
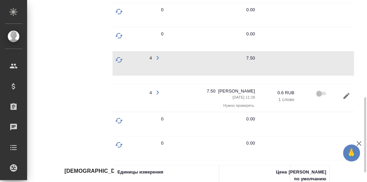
scroll to position [0, 183]
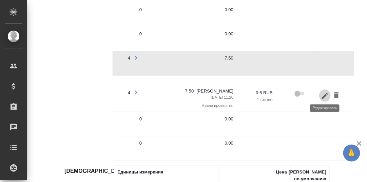
click at [325, 94] on icon "button" at bounding box center [325, 95] width 6 height 6
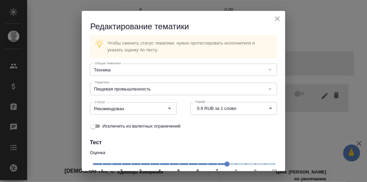
scroll to position [68, 0]
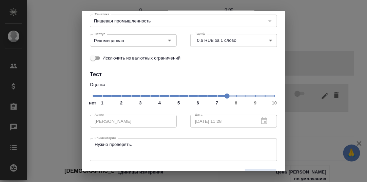
click at [215, 96] on span "нет 1 2 3 4 5 6 7 8 9 10" at bounding box center [184, 96] width 182 height 10
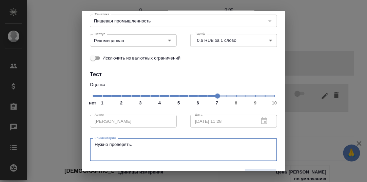
drag, startPoint x: 145, startPoint y: 145, endPoint x: 84, endPoint y: 145, distance: 61.1
click at [84, 145] on div "Комментарий Нужно проверять. Комментарий" at bounding box center [183, 149] width 201 height 40
paste textarea "абашева Бурулсун"
drag, startPoint x: 146, startPoint y: 144, endPoint x: 50, endPoint y: 144, distance: 96.1
click at [50, 144] on div "Редактирование тематики Чтобы сменить статус тематики, нужно протестировать исп…" at bounding box center [183, 91] width 367 height 182
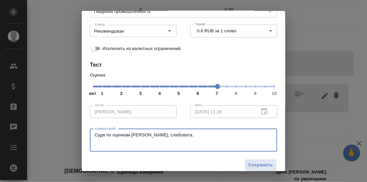
scroll to position [85, 0]
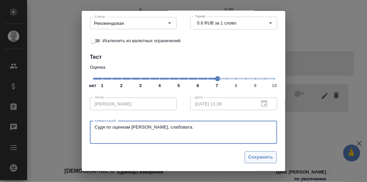
type textarea "Судя по оценкам Сабины, слабовата."
click at [256, 157] on span "Сохранить" at bounding box center [261, 157] width 25 height 8
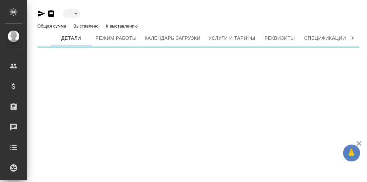
type input "active"
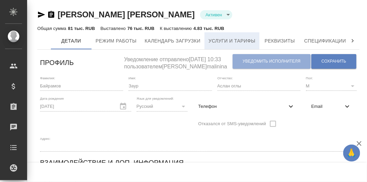
click at [225, 39] on span "Услуги и тарифы" at bounding box center [232, 41] width 47 height 8
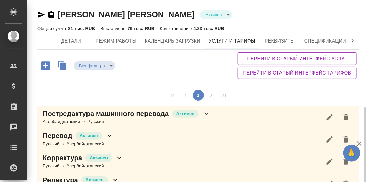
scroll to position [61, 0]
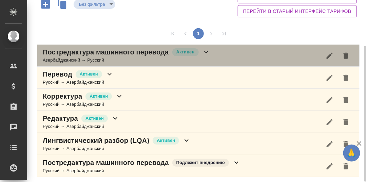
click at [205, 51] on icon at bounding box center [206, 52] width 4 height 2
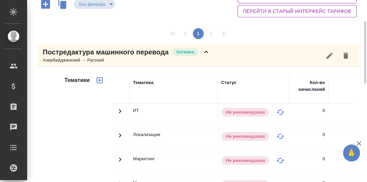
click at [207, 51] on icon at bounding box center [206, 52] width 8 height 8
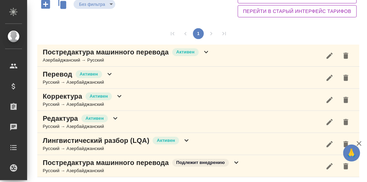
click at [109, 73] on icon at bounding box center [110, 74] width 8 height 8
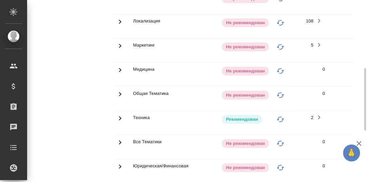
scroll to position [265, 0]
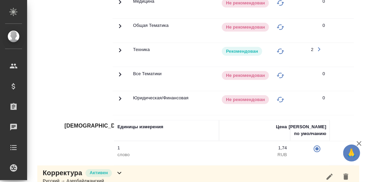
click at [120, 48] on icon at bounding box center [120, 50] width 2 height 4
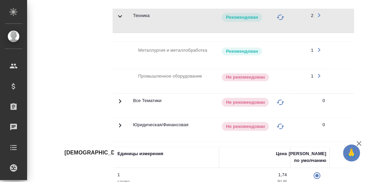
scroll to position [0, 183]
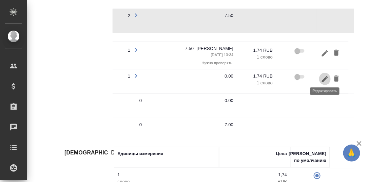
click at [327, 76] on icon "button" at bounding box center [325, 79] width 8 height 8
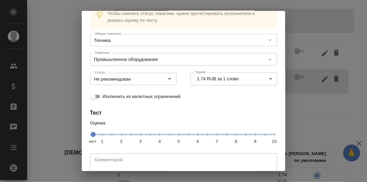
scroll to position [62, 0]
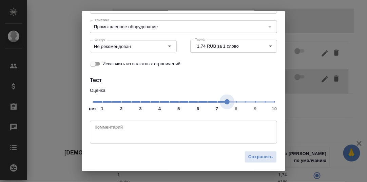
click at [223, 105] on span "нет 1 2 3 4 5 6 7 8 9 10" at bounding box center [184, 101] width 182 height 10
click at [168, 47] on icon "Open" at bounding box center [170, 46] width 8 height 8
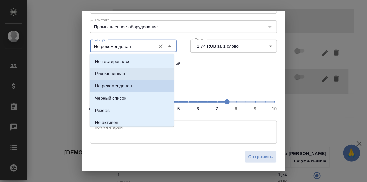
click at [120, 75] on p "Рекомендован" at bounding box center [110, 73] width 30 height 7
type input "Рекомендован"
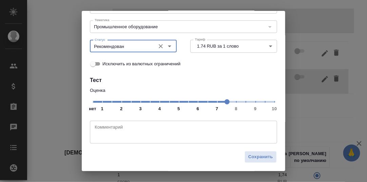
click at [165, 133] on textarea at bounding box center [184, 132] width 178 height 16
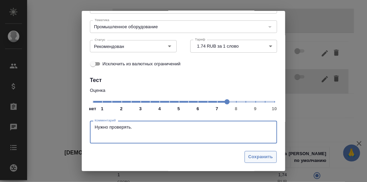
type textarea "Нужно проверять."
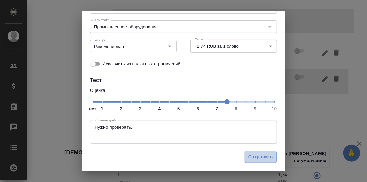
click at [260, 156] on span "Сохранить" at bounding box center [261, 157] width 25 height 8
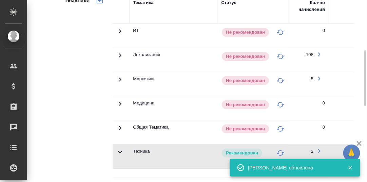
scroll to position [61, 0]
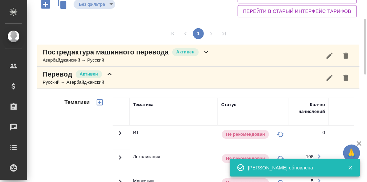
click at [109, 74] on icon at bounding box center [110, 74] width 8 height 8
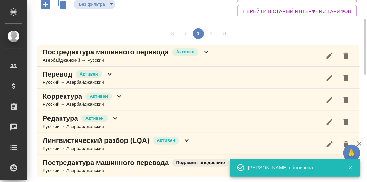
click at [118, 95] on icon at bounding box center [119, 96] width 4 height 2
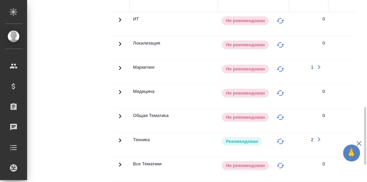
scroll to position [231, 0]
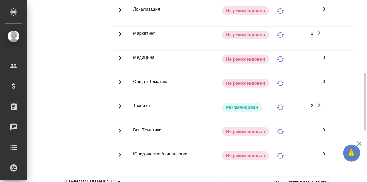
click at [121, 103] on icon at bounding box center [120, 106] width 8 height 8
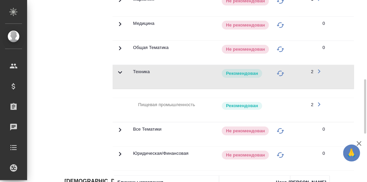
scroll to position [129, 0]
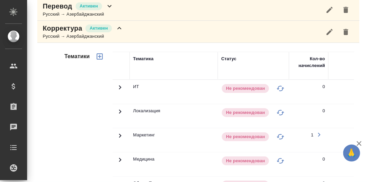
click at [120, 27] on icon at bounding box center [119, 28] width 4 height 2
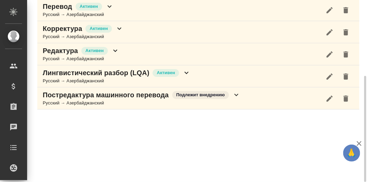
scroll to position [129, 0]
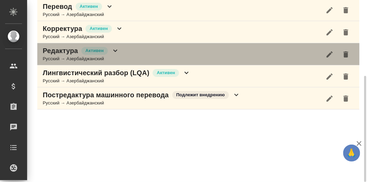
click at [116, 51] on icon at bounding box center [115, 51] width 8 height 8
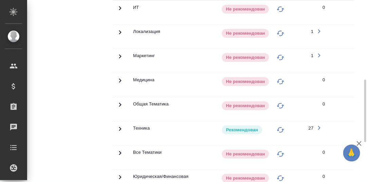
scroll to position [265, 0]
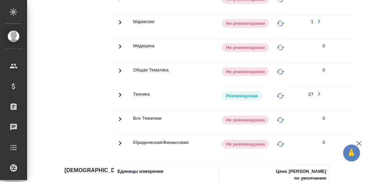
click at [120, 93] on icon at bounding box center [120, 95] width 2 height 4
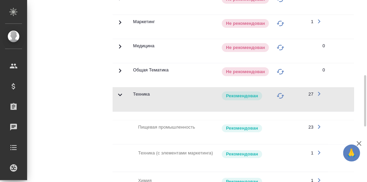
scroll to position [129, 0]
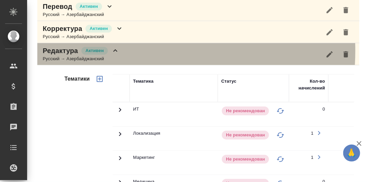
click at [116, 50] on icon at bounding box center [115, 51] width 8 height 8
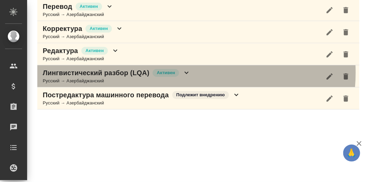
click at [186, 72] on icon at bounding box center [187, 73] width 4 height 2
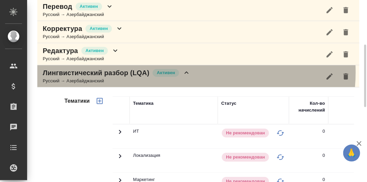
click at [188, 71] on icon at bounding box center [187, 72] width 4 height 2
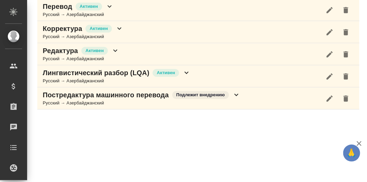
click at [239, 93] on icon at bounding box center [237, 95] width 8 height 8
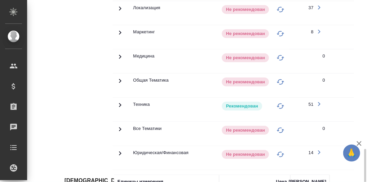
scroll to position [332, 0]
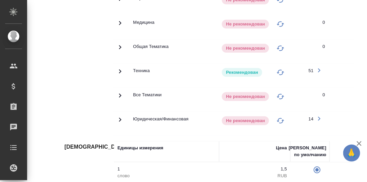
click at [118, 67] on icon at bounding box center [120, 71] width 8 height 8
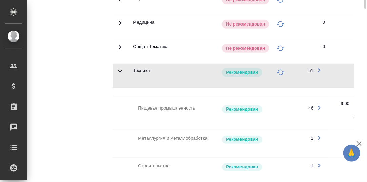
scroll to position [197, 0]
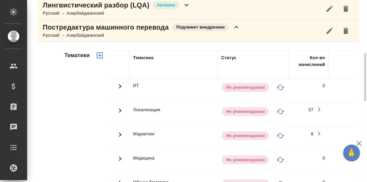
click at [236, 26] on icon at bounding box center [237, 27] width 8 height 8
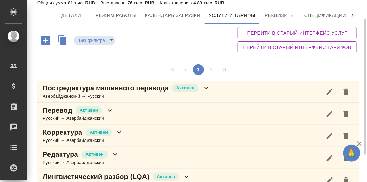
scroll to position [0, 0]
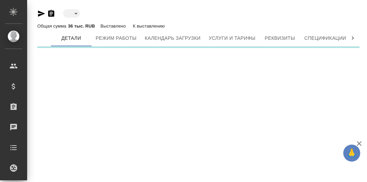
type input "active"
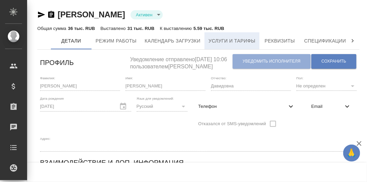
click at [234, 39] on span "Услуги и тарифы" at bounding box center [232, 41] width 47 height 8
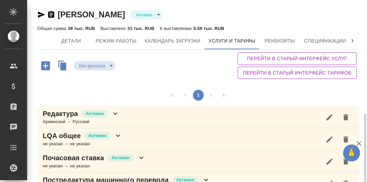
scroll to position [84, 0]
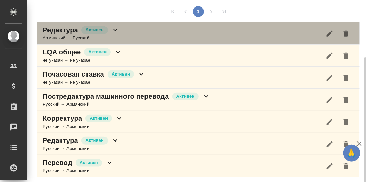
click at [113, 29] on icon at bounding box center [115, 30] width 8 height 8
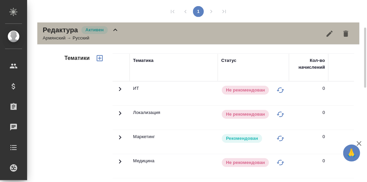
click at [114, 30] on icon at bounding box center [115, 30] width 8 height 8
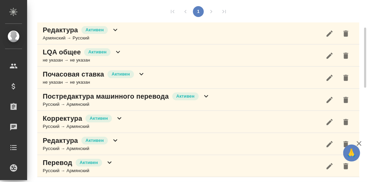
click at [119, 50] on icon at bounding box center [118, 52] width 8 height 8
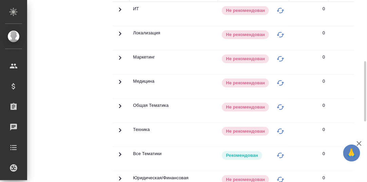
scroll to position [117, 0]
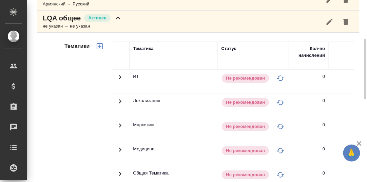
click at [117, 18] on icon at bounding box center [118, 18] width 8 height 8
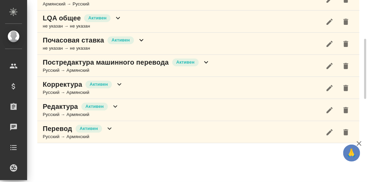
click at [141, 40] on icon at bounding box center [142, 40] width 4 height 2
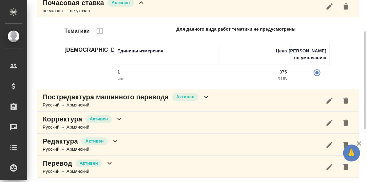
scroll to position [121, 0]
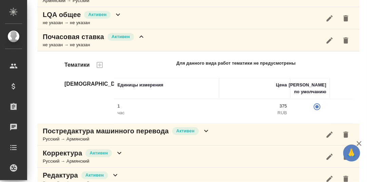
click at [143, 36] on icon at bounding box center [142, 37] width 8 height 8
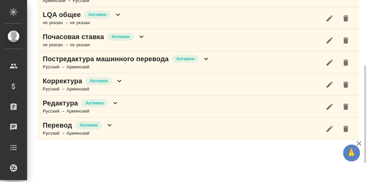
scroll to position [121, 0]
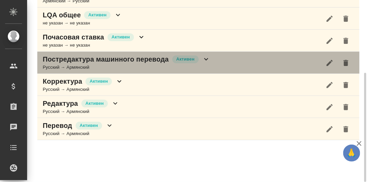
click at [205, 58] on icon at bounding box center [206, 59] width 8 height 8
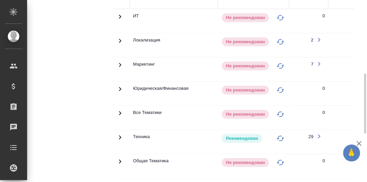
scroll to position [324, 0]
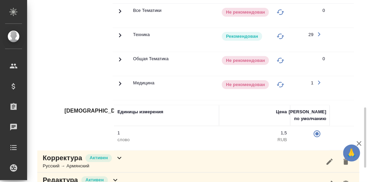
click at [119, 34] on icon at bounding box center [120, 35] width 8 height 8
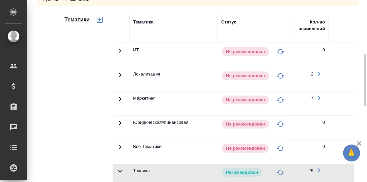
scroll to position [121, 0]
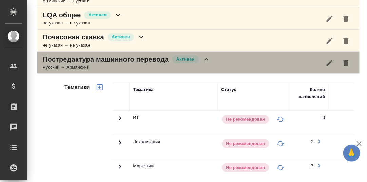
click at [208, 57] on icon at bounding box center [206, 59] width 8 height 8
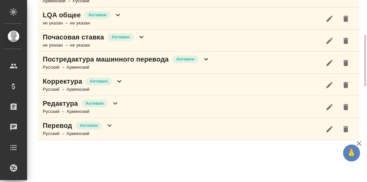
click at [121, 80] on icon at bounding box center [119, 81] width 4 height 2
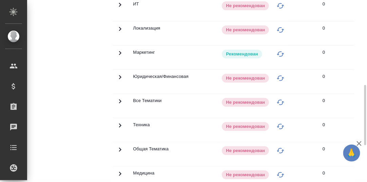
scroll to position [188, 0]
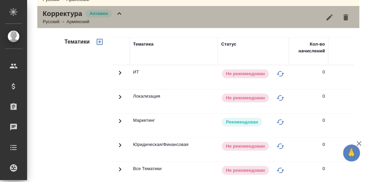
click at [120, 14] on icon at bounding box center [119, 14] width 8 height 8
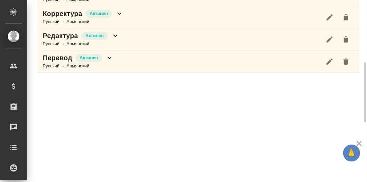
scroll to position [188, 0]
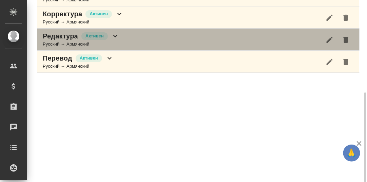
click at [117, 35] on icon at bounding box center [115, 36] width 8 height 8
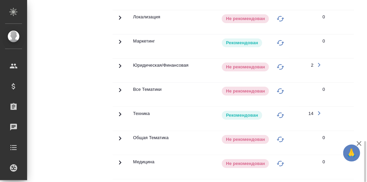
scroll to position [323, 0]
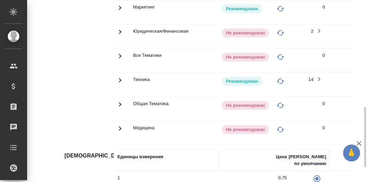
click at [120, 77] on icon at bounding box center [120, 80] width 8 height 8
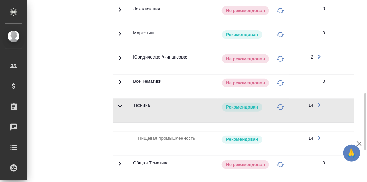
scroll to position [365, 0]
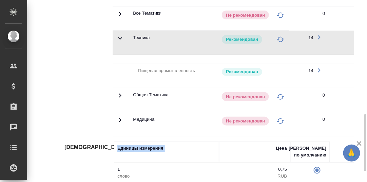
drag, startPoint x: 198, startPoint y: 140, endPoint x: 238, endPoint y: 132, distance: 41.5
click at [260, 140] on div at bounding box center [237, 139] width 246 height 3
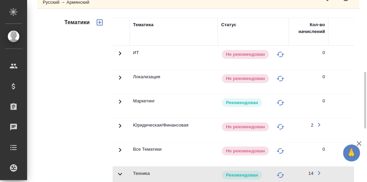
scroll to position [128, 0]
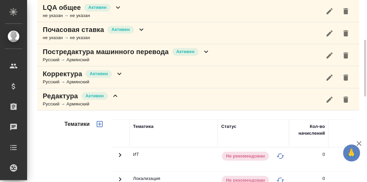
click at [114, 95] on icon at bounding box center [115, 95] width 4 height 2
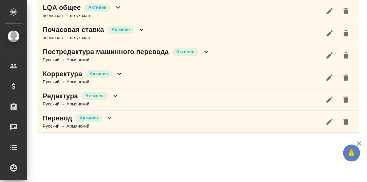
scroll to position [128, 0]
click at [109, 117] on icon at bounding box center [110, 118] width 4 height 2
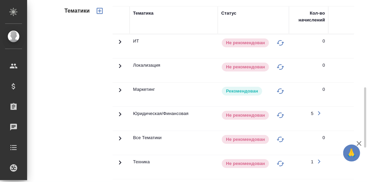
scroll to position [331, 0]
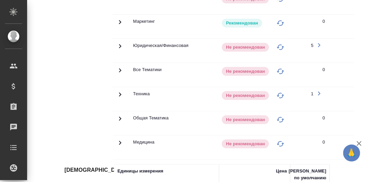
click at [118, 92] on icon at bounding box center [120, 94] width 8 height 8
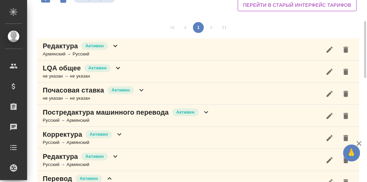
scroll to position [102, 0]
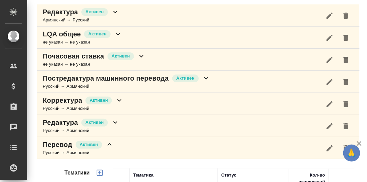
click at [204, 76] on icon at bounding box center [206, 78] width 8 height 8
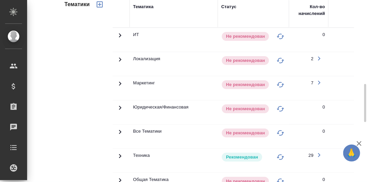
scroll to position [237, 0]
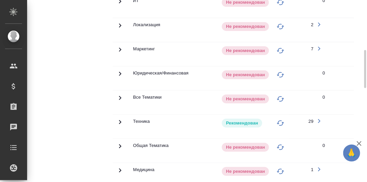
click at [121, 120] on icon at bounding box center [120, 122] width 2 height 4
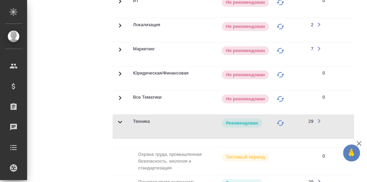
scroll to position [135, 0]
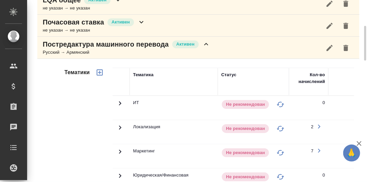
click at [207, 44] on icon at bounding box center [206, 44] width 8 height 8
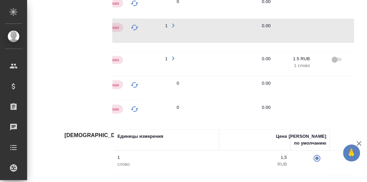
scroll to position [0, 183]
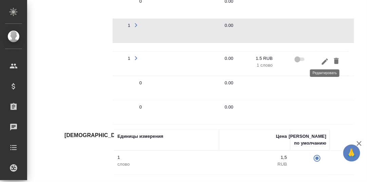
click at [327, 57] on icon "button" at bounding box center [325, 61] width 8 height 8
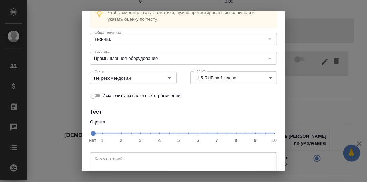
scroll to position [62, 0]
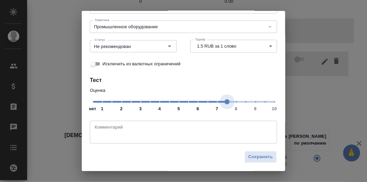
click at [222, 103] on span "нет 1 2 3 4 5 6 7 8 9 10" at bounding box center [184, 101] width 182 height 10
drag, startPoint x: 167, startPoint y: 45, endPoint x: 163, endPoint y: 47, distance: 4.4
click at [167, 45] on icon "Open" at bounding box center [170, 46] width 8 height 8
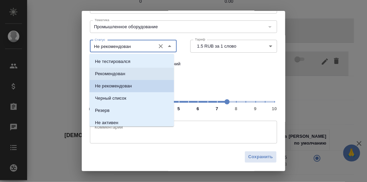
click at [104, 74] on p "Рекомендован" at bounding box center [110, 73] width 30 height 7
type input "Рекомендован"
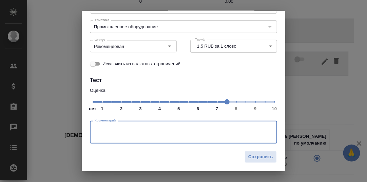
click at [120, 127] on textarea at bounding box center [184, 132] width 178 height 16
type textarea "Нужно проверять."
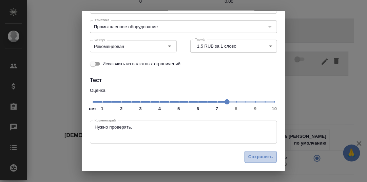
click at [256, 157] on span "Сохранить" at bounding box center [261, 157] width 25 height 8
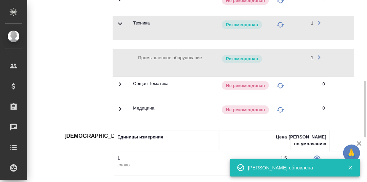
scroll to position [199, 0]
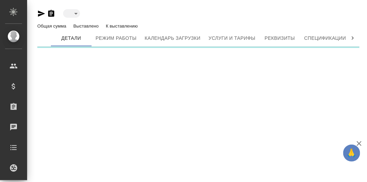
type input "toBeImplemented"
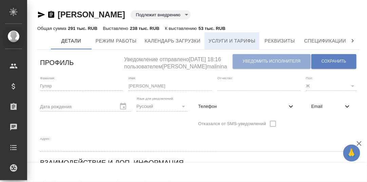
click at [240, 38] on span "Услуги и тарифы" at bounding box center [232, 41] width 47 height 8
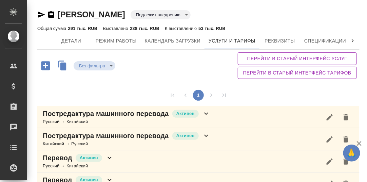
scroll to position [18, 0]
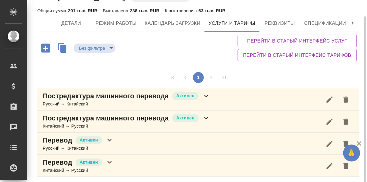
click at [206, 96] on icon at bounding box center [206, 96] width 8 height 8
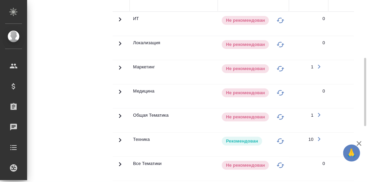
scroll to position [221, 0]
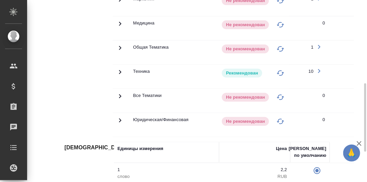
click at [118, 71] on icon at bounding box center [120, 72] width 8 height 8
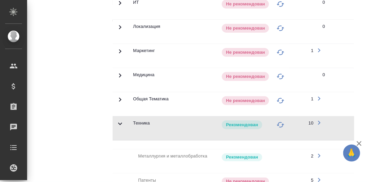
scroll to position [0, 0]
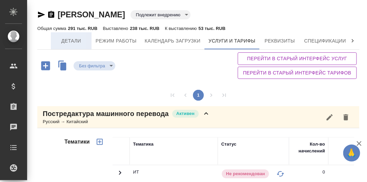
click at [66, 41] on span "Детали" at bounding box center [71, 41] width 33 height 8
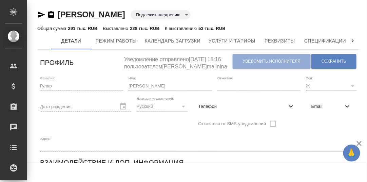
click at [352, 40] on icon at bounding box center [353, 40] width 2 height 3
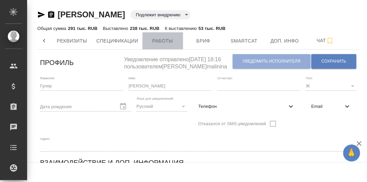
click at [154, 41] on span "Работы" at bounding box center [163, 41] width 33 height 8
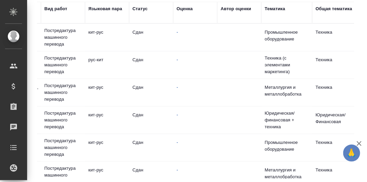
scroll to position [0, 197]
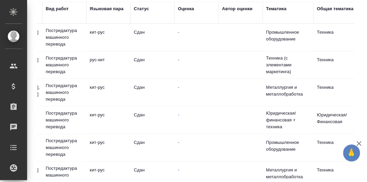
click at [184, 9] on div "Оценка" at bounding box center [186, 8] width 16 height 7
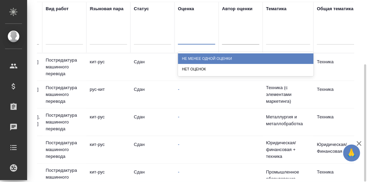
click at [185, 39] on div at bounding box center [196, 38] width 37 height 10
click at [196, 58] on div "Не менее одной оценки" at bounding box center [246, 58] width 136 height 11
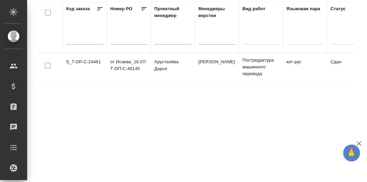
scroll to position [0, 0]
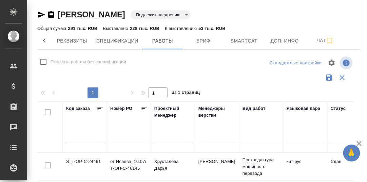
click at [43, 38] on icon at bounding box center [44, 40] width 7 height 7
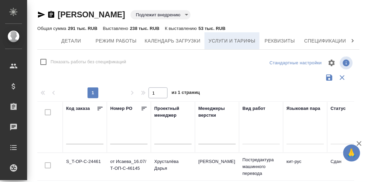
click at [247, 40] on span "Услуги и тарифы" at bounding box center [232, 41] width 47 height 8
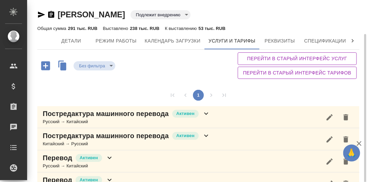
scroll to position [18, 0]
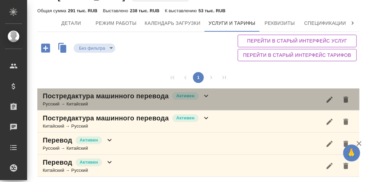
click at [206, 94] on icon at bounding box center [206, 96] width 8 height 8
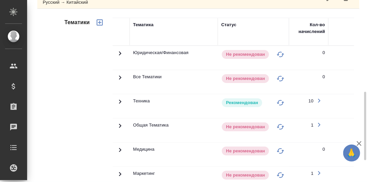
scroll to position [153, 0]
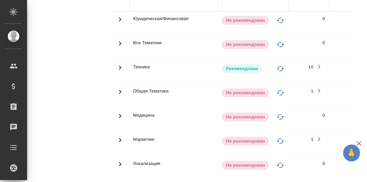
click at [117, 66] on icon at bounding box center [120, 67] width 8 height 8
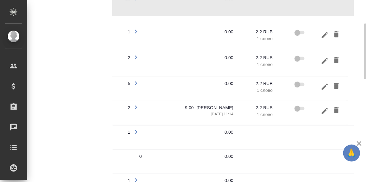
scroll to position [187, 0]
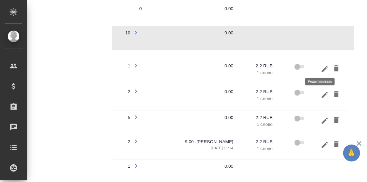
click at [322, 67] on icon "button" at bounding box center [325, 69] width 6 height 6
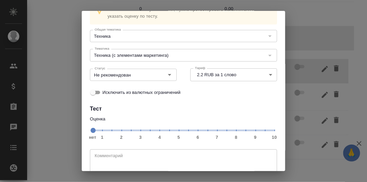
scroll to position [62, 0]
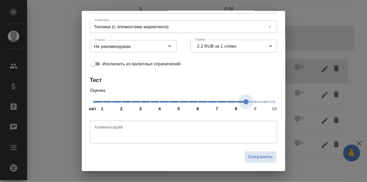
click at [243, 103] on span "нет 1 2 3 4 5 6 7 8 9 10" at bounding box center [184, 101] width 182 height 10
click at [166, 45] on icon "Open" at bounding box center [170, 46] width 8 height 8
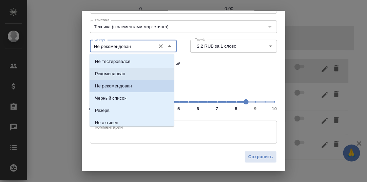
click at [116, 74] on p "Рекомендован" at bounding box center [110, 73] width 30 height 7
type input "Рекомендован"
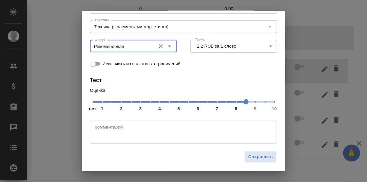
click at [110, 127] on textarea at bounding box center [184, 132] width 178 height 16
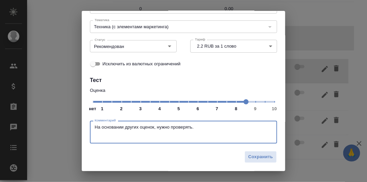
drag, startPoint x: 196, startPoint y: 126, endPoint x: 93, endPoint y: 127, distance: 102.9
click at [93, 127] on div "На основании других оценок, нужно проверять. Комментарий" at bounding box center [183, 132] width 187 height 23
type textarea "На основании других оценок, нужно проверять."
drag, startPoint x: 264, startPoint y: 157, endPoint x: 274, endPoint y: 156, distance: 10.2
click at [264, 157] on span "Сохранить" at bounding box center [261, 157] width 25 height 8
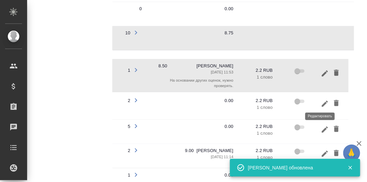
click at [321, 103] on icon "button" at bounding box center [325, 103] width 8 height 8
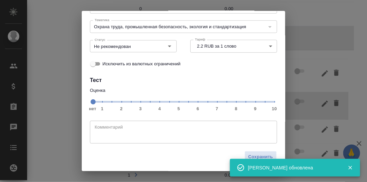
click at [244, 104] on span "нет 1 2 3 4 5 6 7 8 9 10" at bounding box center [184, 101] width 182 height 10
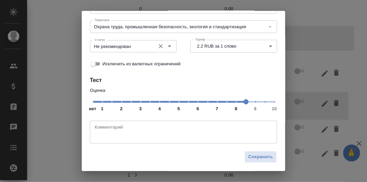
click at [167, 49] on icon "Open" at bounding box center [170, 46] width 8 height 8
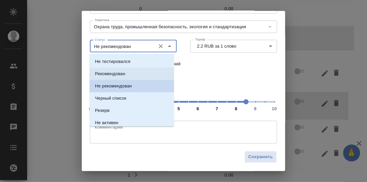
click at [124, 71] on p "Рекомендован" at bounding box center [110, 73] width 30 height 7
type input "Рекомендован"
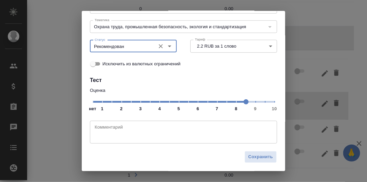
click at [113, 128] on textarea at bounding box center [184, 132] width 178 height 16
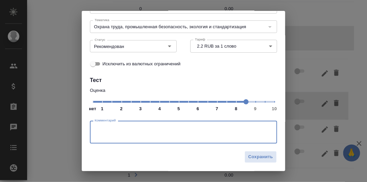
paste textarea "На основании других оценок, нужно проверять."
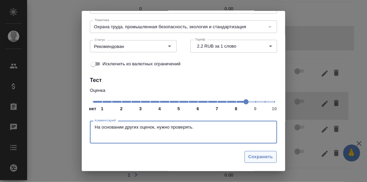
type textarea "На основании других оценок, нужно проверять."
drag, startPoint x: 254, startPoint y: 157, endPoint x: 255, endPoint y: 153, distance: 3.5
click at [254, 156] on span "Сохранить" at bounding box center [261, 157] width 25 height 8
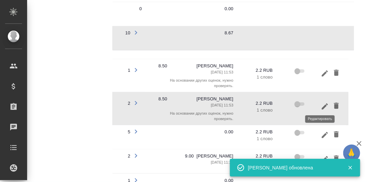
scroll to position [221, 0]
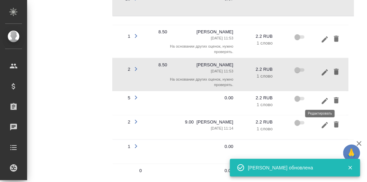
click at [321, 97] on icon "button" at bounding box center [325, 101] width 8 height 8
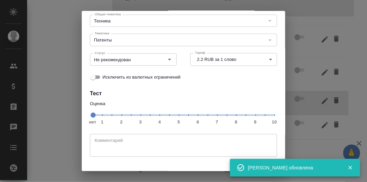
scroll to position [62, 0]
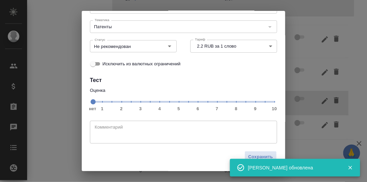
click at [243, 102] on span "нет 1 2 3 4 5 6 7 8 9 10" at bounding box center [184, 101] width 182 height 10
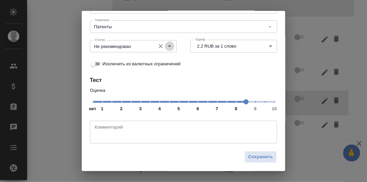
click at [167, 47] on icon "Open" at bounding box center [170, 46] width 8 height 8
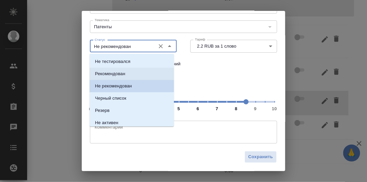
click at [131, 75] on li "Рекомендован" at bounding box center [132, 74] width 85 height 12
type input "Рекомендован"
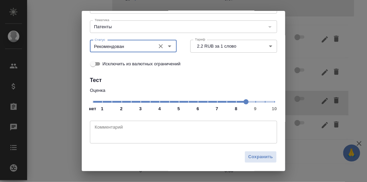
click at [114, 128] on textarea at bounding box center [184, 132] width 178 height 16
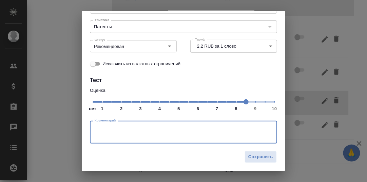
paste textarea "На основании других оценок, нужно проверять."
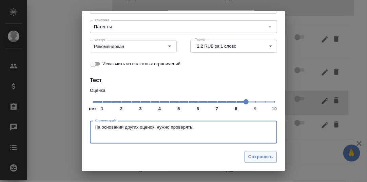
type textarea "На основании других оценок, нужно проверять."
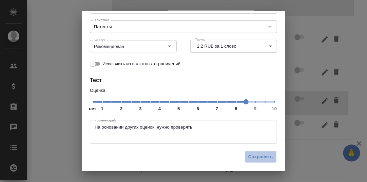
drag, startPoint x: 257, startPoint y: 157, endPoint x: 306, endPoint y: 135, distance: 53.3
click at [257, 157] on span "Сохранить" at bounding box center [261, 157] width 25 height 8
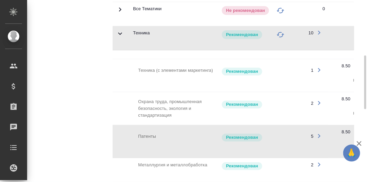
scroll to position [85, 0]
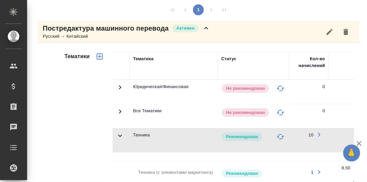
click at [207, 27] on icon at bounding box center [206, 28] width 4 height 2
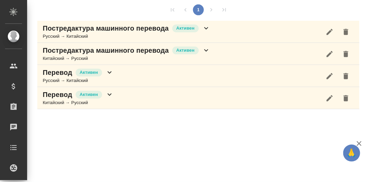
scroll to position [85, 0]
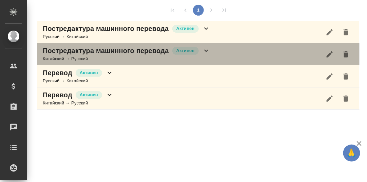
click at [207, 49] on icon at bounding box center [206, 51] width 8 height 8
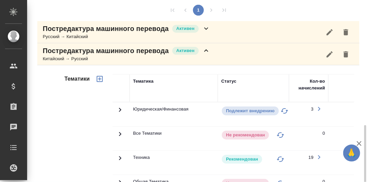
scroll to position [220, 0]
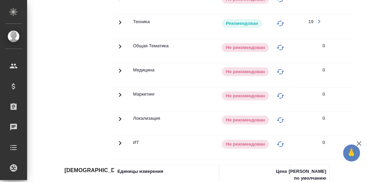
click at [120, 21] on icon at bounding box center [120, 22] width 2 height 4
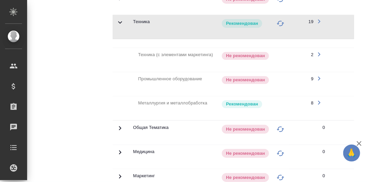
click at [318, 52] on icon "button" at bounding box center [319, 54] width 8 height 8
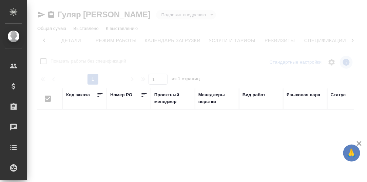
scroll to position [0, 44]
checkbox input "false"
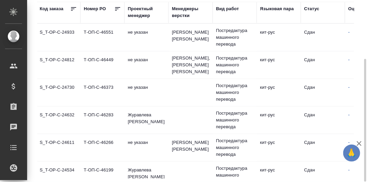
scroll to position [0, 0]
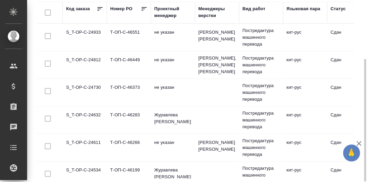
click at [77, 32] on td "S_T-OP-C-24933" at bounding box center [85, 37] width 44 height 24
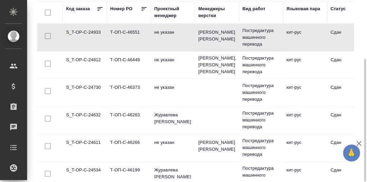
click at [79, 32] on td "S_T-OP-C-24933" at bounding box center [85, 37] width 44 height 24
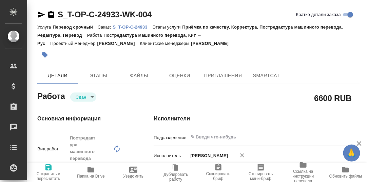
type textarea "x"
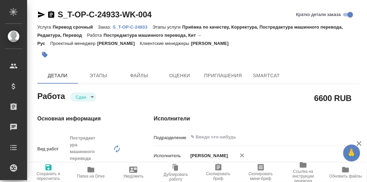
type textarea "x"
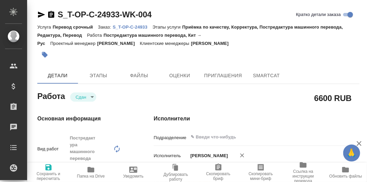
type textarea "x"
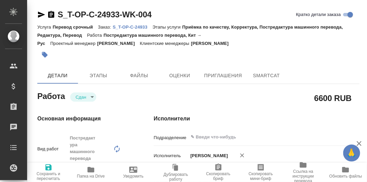
type textarea "x"
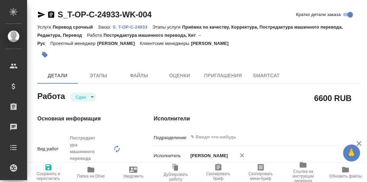
click at [133, 27] on p "S_T-OP-C-24933" at bounding box center [133, 26] width 40 height 5
type textarea "x"
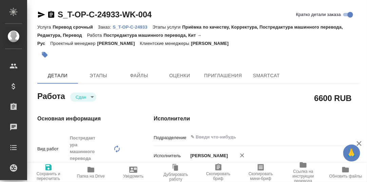
type textarea "x"
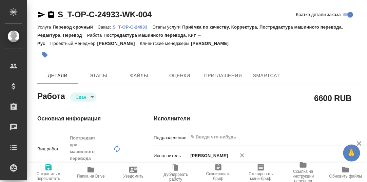
type textarea "x"
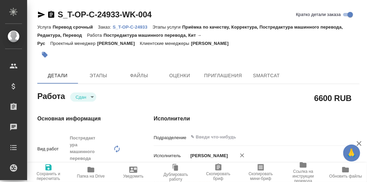
type textarea "x"
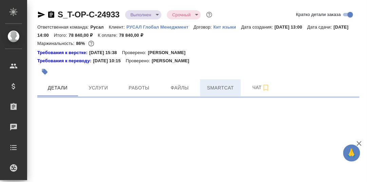
select select "RU"
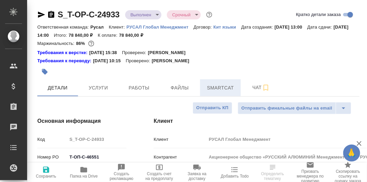
type textarea "x"
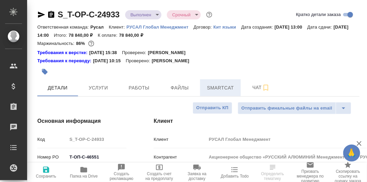
type textarea "x"
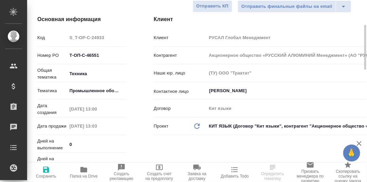
type input "[PERSON_NAME]"
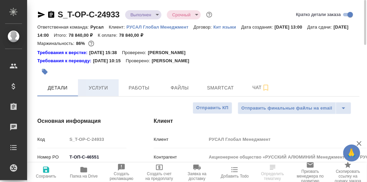
click at [100, 86] on span "Услуги" at bounding box center [98, 88] width 33 height 8
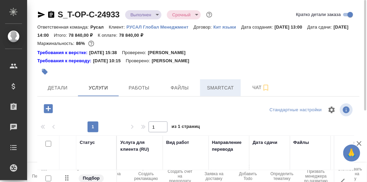
drag, startPoint x: 229, startPoint y: 88, endPoint x: 225, endPoint y: 88, distance: 4.1
click at [229, 88] on span "Smartcat" at bounding box center [220, 88] width 33 height 8
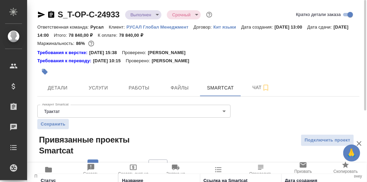
scroll to position [52, 0]
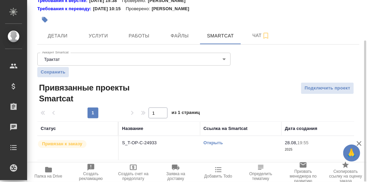
click at [214, 143] on link "Открыть" at bounding box center [213, 142] width 19 height 5
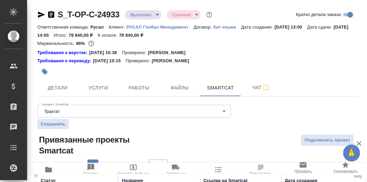
scroll to position [52, 0]
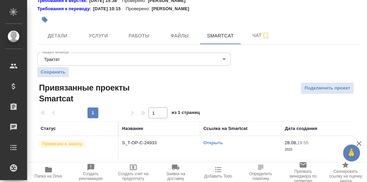
click at [134, 36] on span "Работы" at bounding box center [139, 36] width 33 height 8
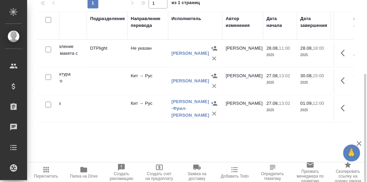
scroll to position [0, 156]
click at [343, 79] on icon "button" at bounding box center [343, 80] width 4 height 7
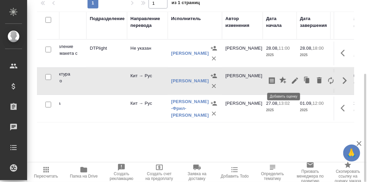
click at [285, 80] on icon "button" at bounding box center [284, 80] width 8 height 8
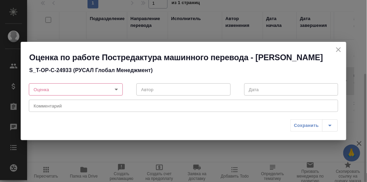
click at [117, 89] on body "🙏 .cls-1 fill:#fff; AWATERA [PERSON_NAME] d.rumyantseva Клиенты Спецификации За…" at bounding box center [183, 91] width 367 height 182
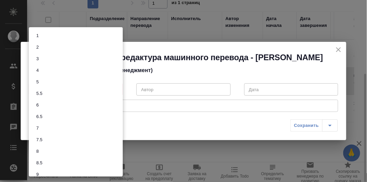
click at [48, 141] on li "7.5" at bounding box center [76, 140] width 94 height 12
type input "7.5"
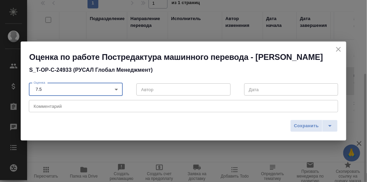
click at [48, 107] on textarea at bounding box center [184, 106] width 300 height 5
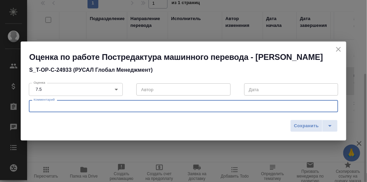
click at [49, 106] on textarea at bounding box center [184, 106] width 300 height 5
type textarea "Есть не самые удачные формулировки; отсутствует буква ё."
click at [303, 124] on span "Сохранить" at bounding box center [306, 126] width 25 height 8
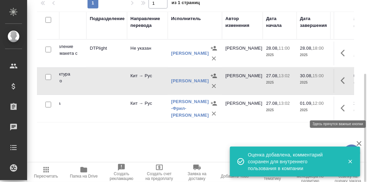
click at [341, 107] on icon "button" at bounding box center [343, 108] width 4 height 7
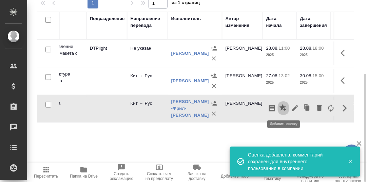
click at [282, 109] on icon "button" at bounding box center [284, 108] width 8 height 8
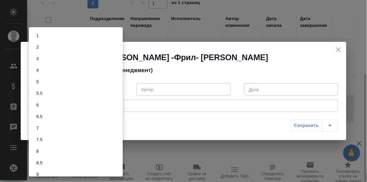
click at [116, 89] on body "🙏 .cls-1 fill:#fff; AWATERA [PERSON_NAME] d.rumyantseva Клиенты Спецификации За…" at bounding box center [183, 91] width 367 height 182
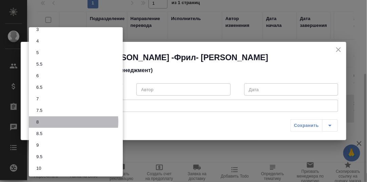
click at [65, 121] on li "8" at bounding box center [76, 122] width 94 height 12
type input "8"
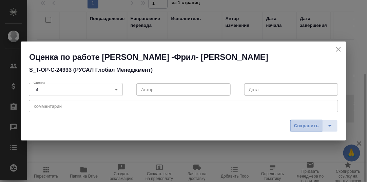
click at [310, 124] on span "Сохранить" at bounding box center [306, 126] width 25 height 8
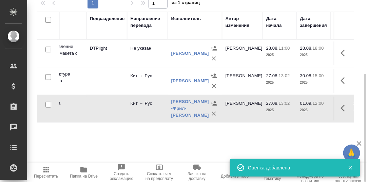
drag, startPoint x: 211, startPoint y: 162, endPoint x: 117, endPoint y: 147, distance: 94.3
click at [119, 152] on div "Настроить порядок работ Включить последовательность Стандартные настройки 1 1 и…" at bounding box center [198, 71] width 323 height 186
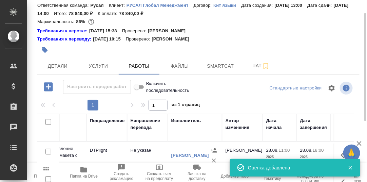
scroll to position [0, 0]
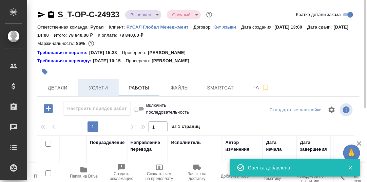
click at [96, 88] on span "Услуги" at bounding box center [98, 88] width 33 height 8
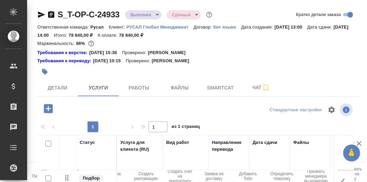
scroll to position [34, 0]
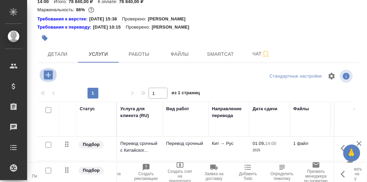
click icon "button"
